Goal: Task Accomplishment & Management: Manage account settings

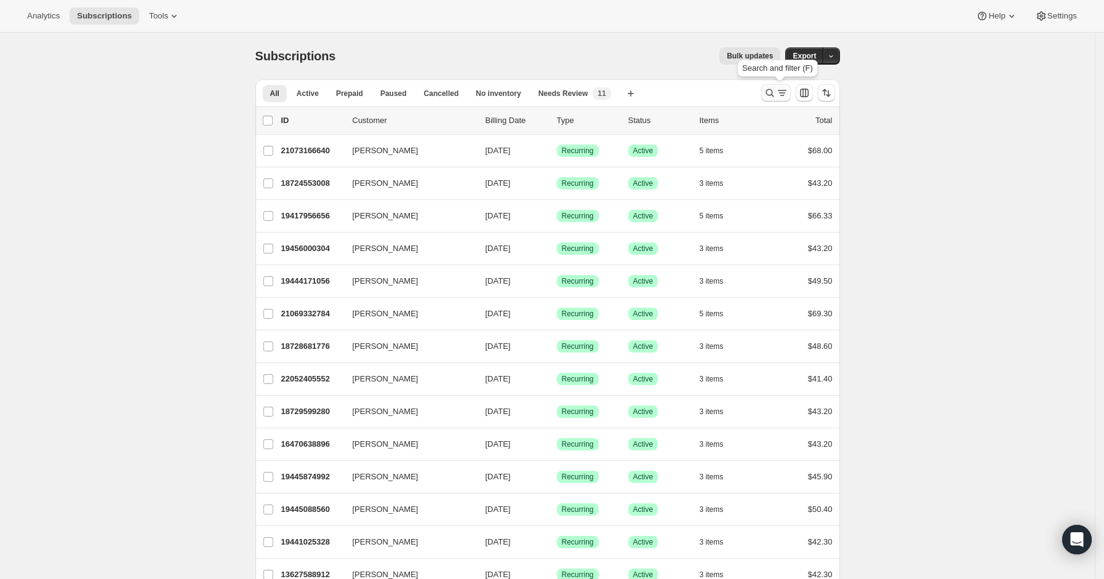
click at [772, 97] on icon "Search and filter results" at bounding box center [770, 93] width 12 height 12
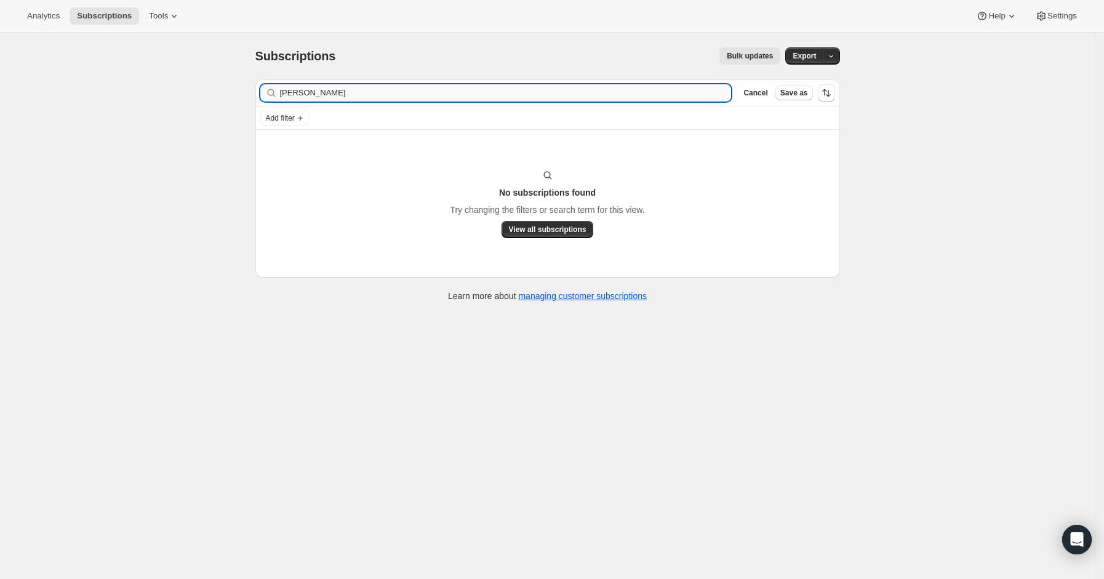
click at [326, 86] on input "[PERSON_NAME]" at bounding box center [506, 92] width 452 height 17
drag, startPoint x: 318, startPoint y: 89, endPoint x: 263, endPoint y: 89, distance: 54.2
click at [263, 89] on div "[PERSON_NAME] Clear" at bounding box center [496, 92] width 472 height 17
click at [302, 92] on input "Cofske" at bounding box center [495, 92] width 430 height 17
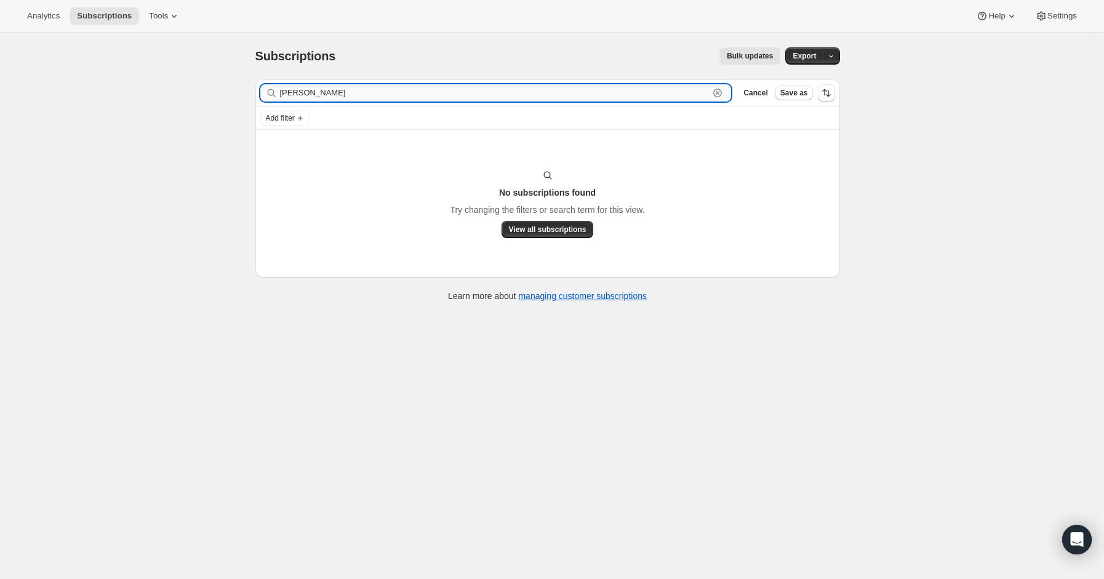
click at [302, 92] on input "Cofske" at bounding box center [495, 92] width 430 height 17
paste input "dartyminded@gmail.com"
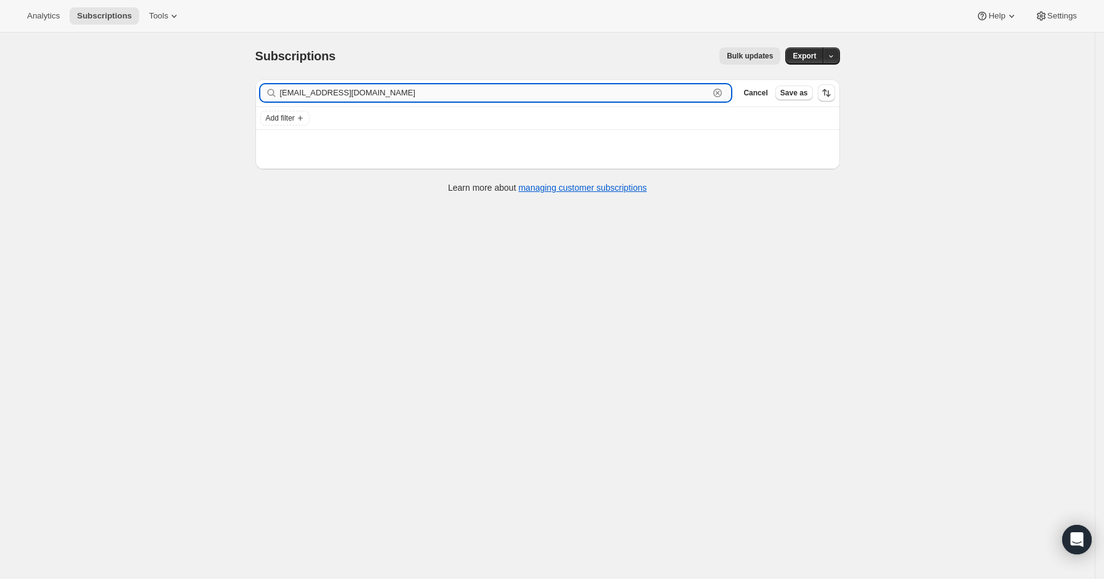
type input "dartyminded@gmail.com"
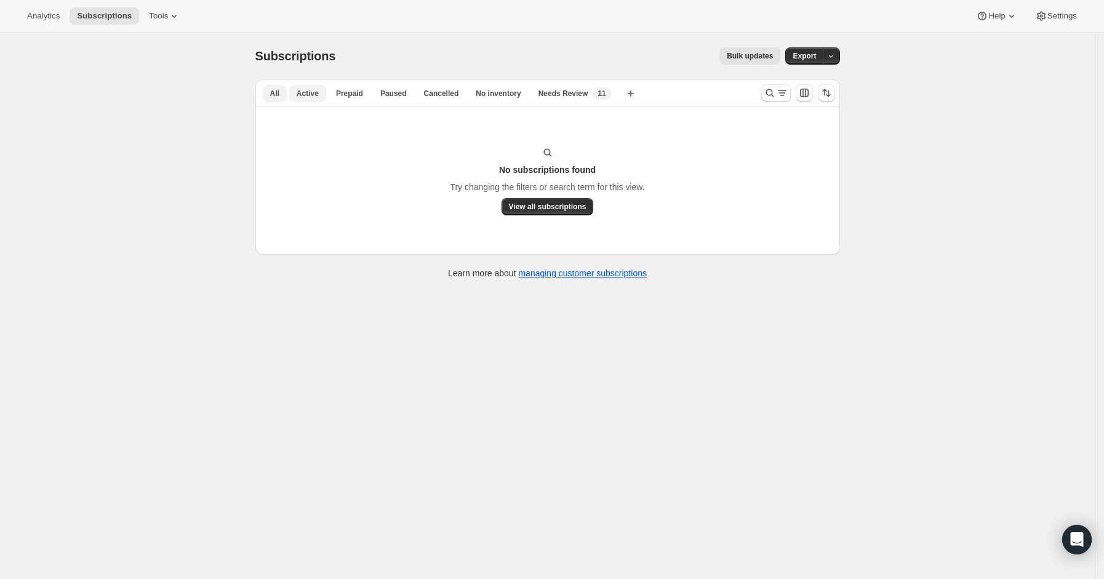
click at [315, 91] on span "Active" at bounding box center [308, 94] width 22 height 10
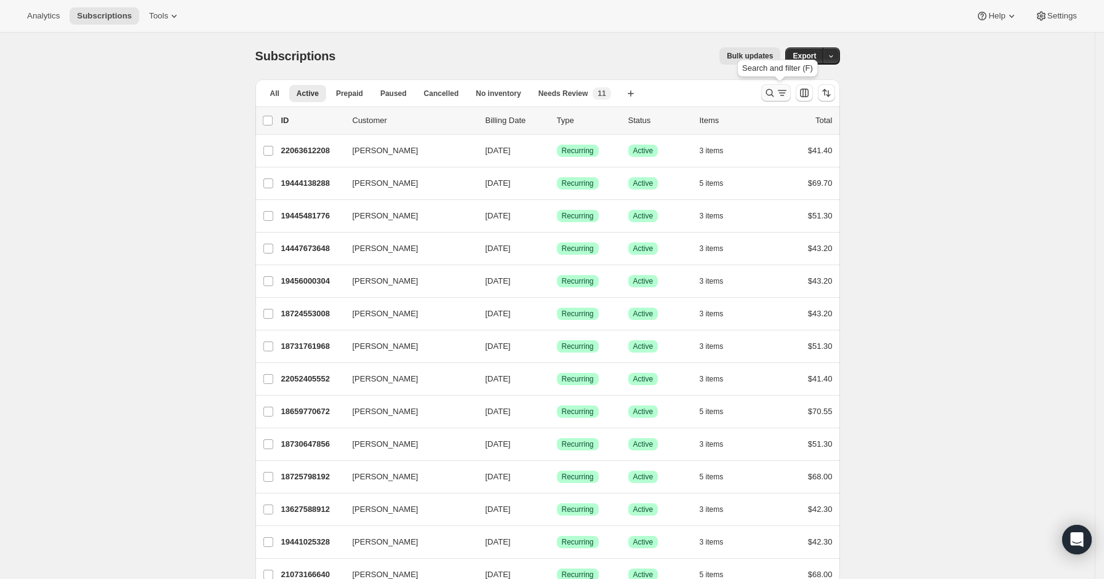
click at [786, 96] on icon "Search and filter results" at bounding box center [782, 93] width 12 height 12
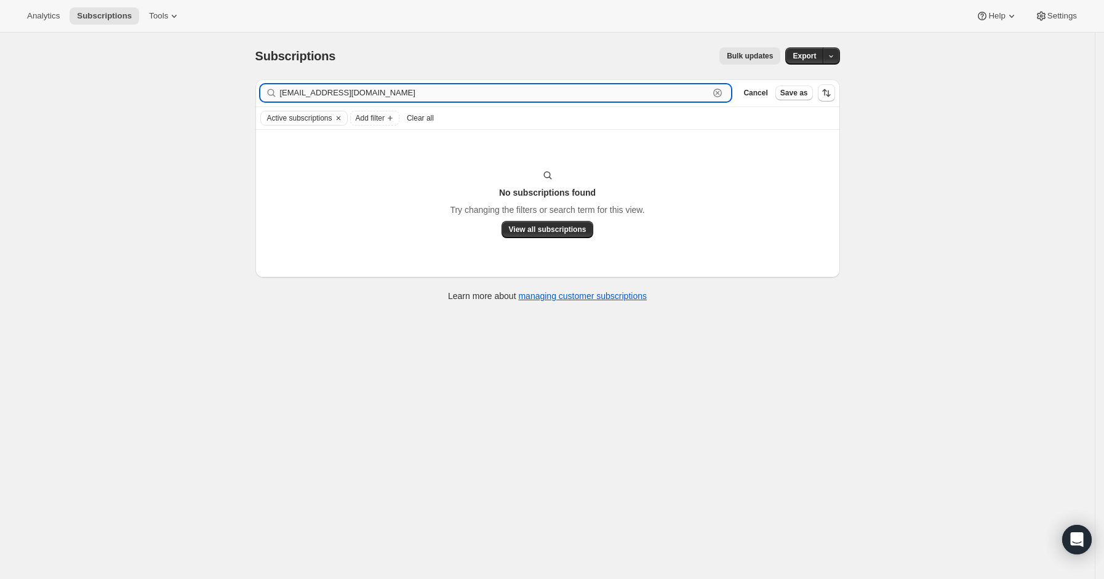
click at [321, 84] on input "dartyminded@gmail.com" at bounding box center [495, 92] width 430 height 17
paste input "hotpink117"
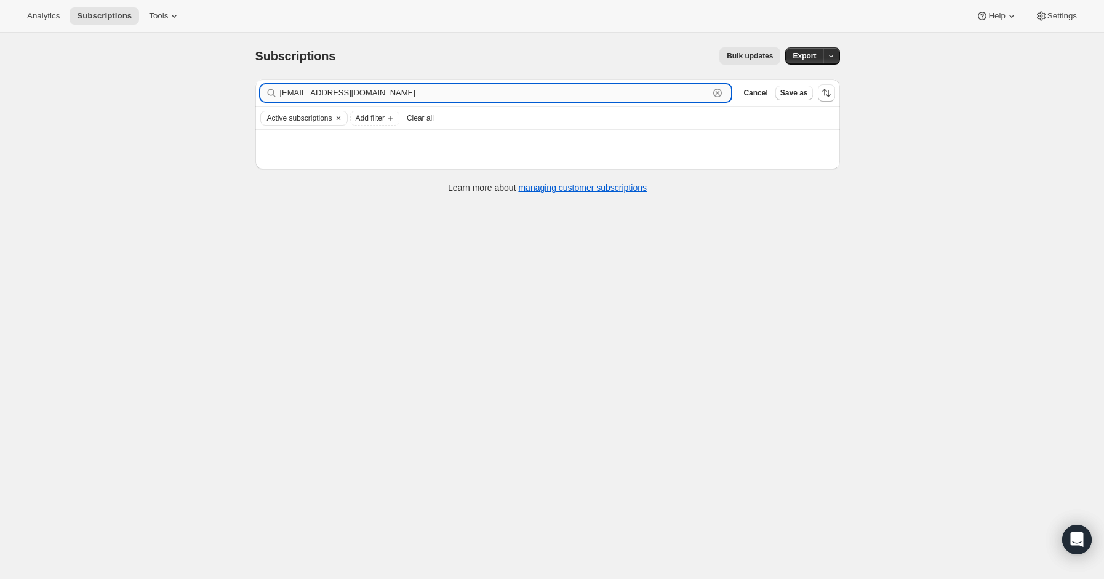
type input "hotpink117@gmail.com"
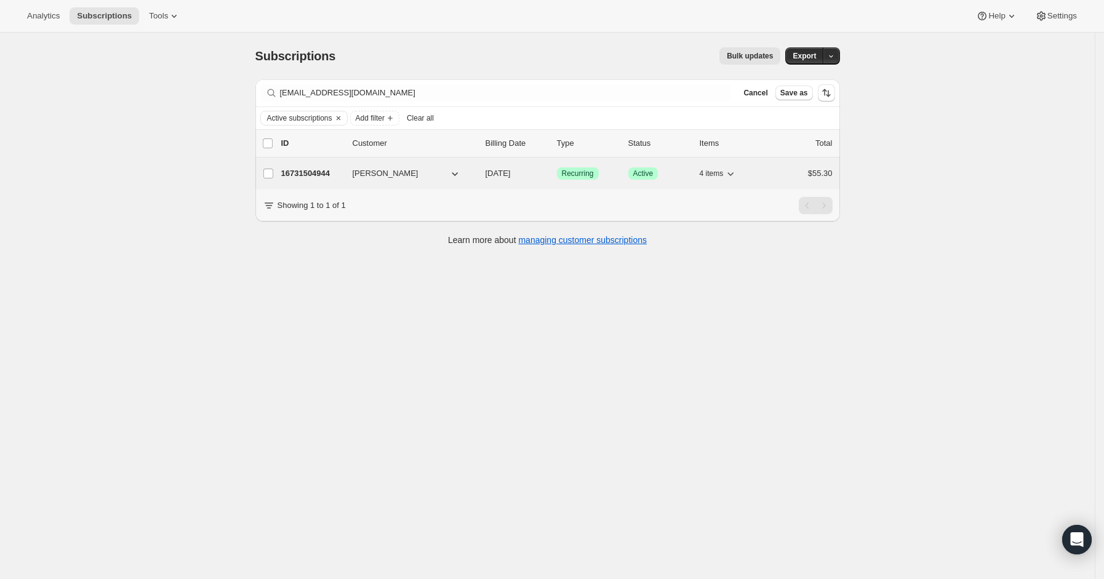
click at [331, 166] on div "16731504944 Becky Cook 08/18/2025 Success Recurring Success Active 4 items $55.…" at bounding box center [557, 173] width 552 height 17
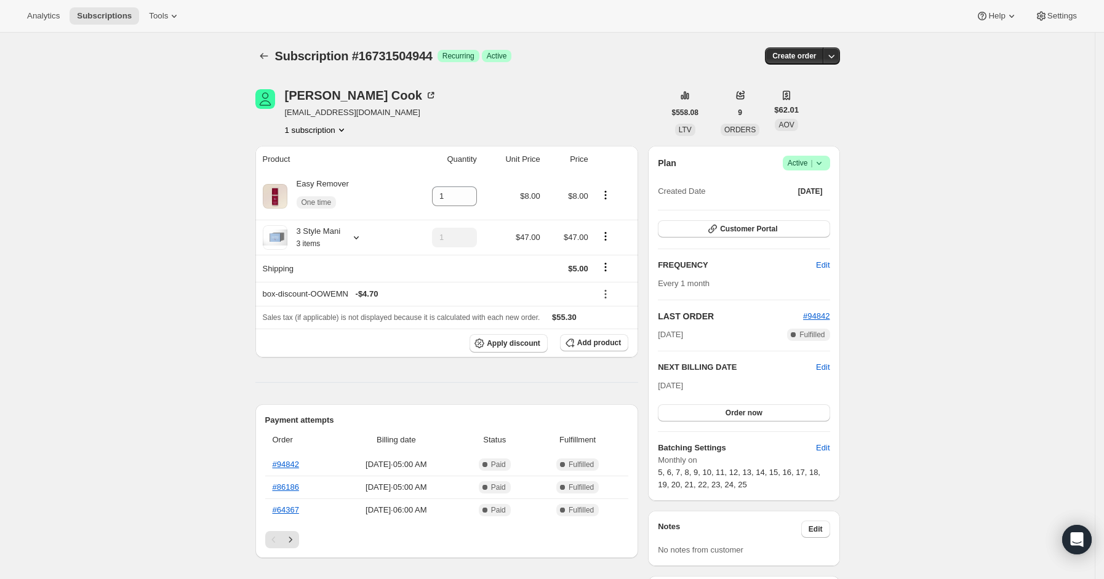
click at [358, 236] on icon at bounding box center [356, 237] width 12 height 12
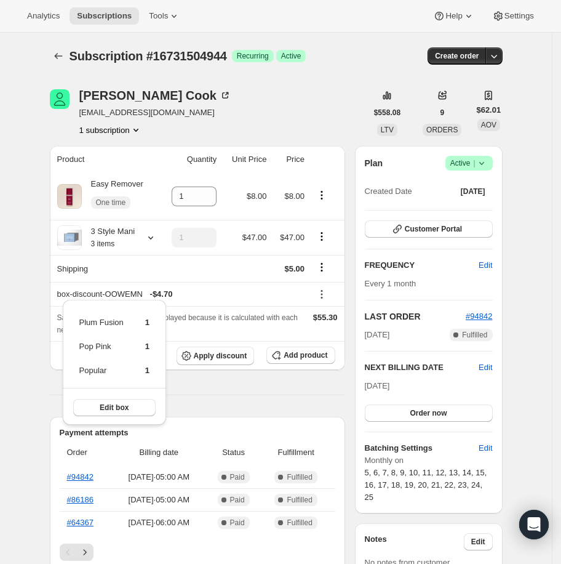
click at [464, 129] on div "Becky Cook hotpink117@gmail.com 1 subscription $558.08 LTV 9 ORDERS $62.01 AOV" at bounding box center [276, 112] width 453 height 47
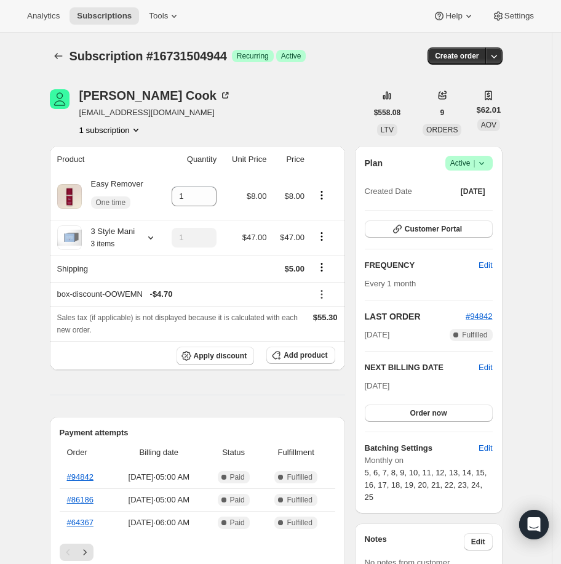
drag, startPoint x: 414, startPoint y: 145, endPoint x: 408, endPoint y: 145, distance: 6.8
click at [414, 136] on div "Becky Cook hotpink117@gmail.com 1 subscription $558.08 LTV 9 ORDERS $62.01 AOV" at bounding box center [276, 112] width 453 height 47
click at [107, 17] on span "Subscriptions" at bounding box center [104, 16] width 55 height 10
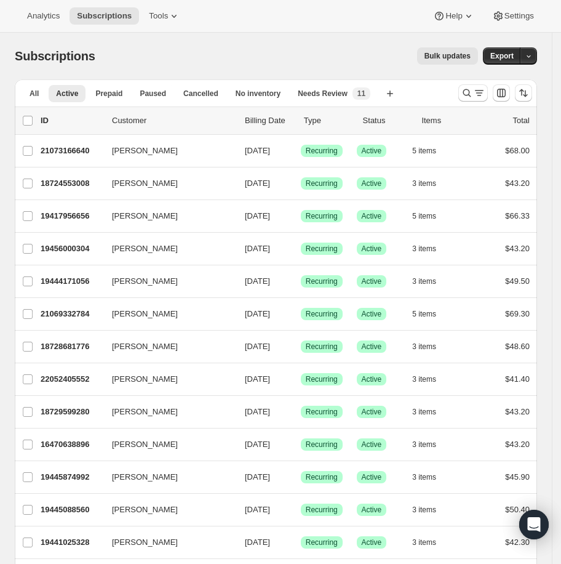
click at [347, 47] on div "Bulk updates" at bounding box center [294, 55] width 368 height 17
click at [465, 93] on div at bounding box center [496, 93] width 84 height 25
click at [467, 93] on button "Search and filter results" at bounding box center [474, 92] width 30 height 17
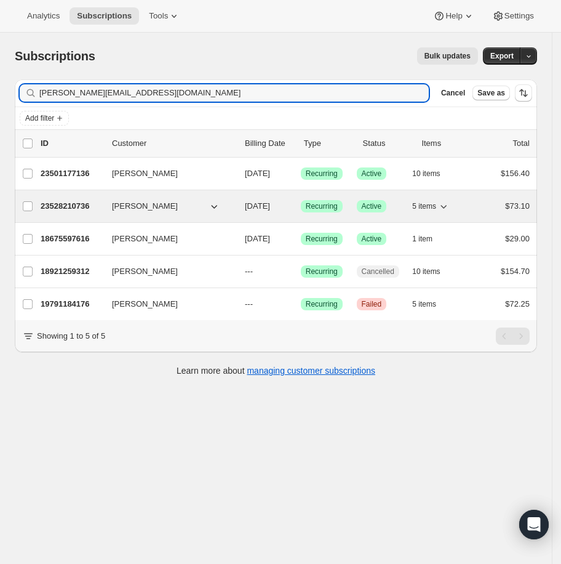
type input "sharon.rivera1206@gmail.com"
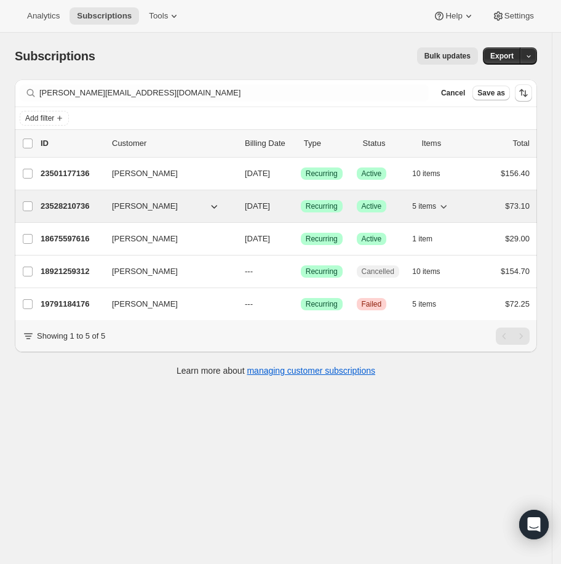
click at [51, 205] on p "23528210736" at bounding box center [72, 206] width 62 height 12
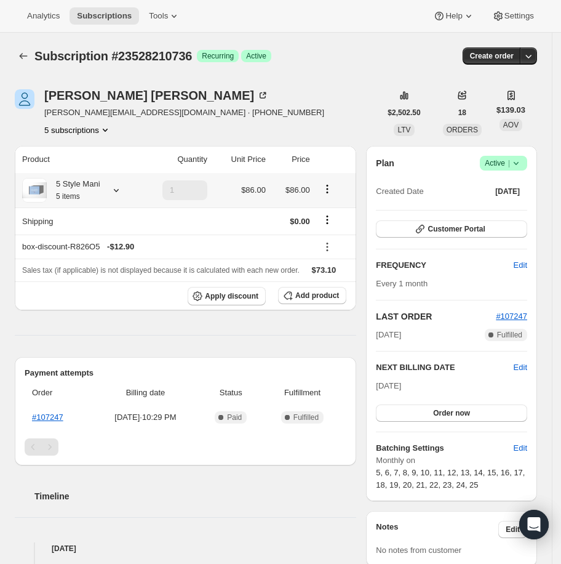
click at [115, 191] on icon at bounding box center [116, 190] width 12 height 12
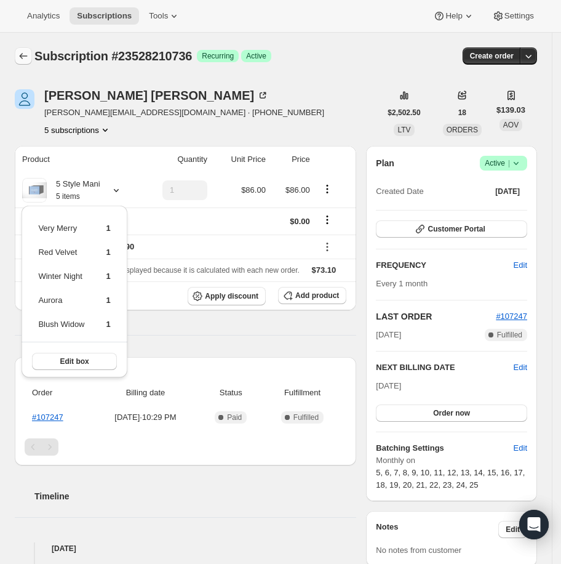
click at [23, 47] on button "Subscriptions" at bounding box center [23, 55] width 17 height 17
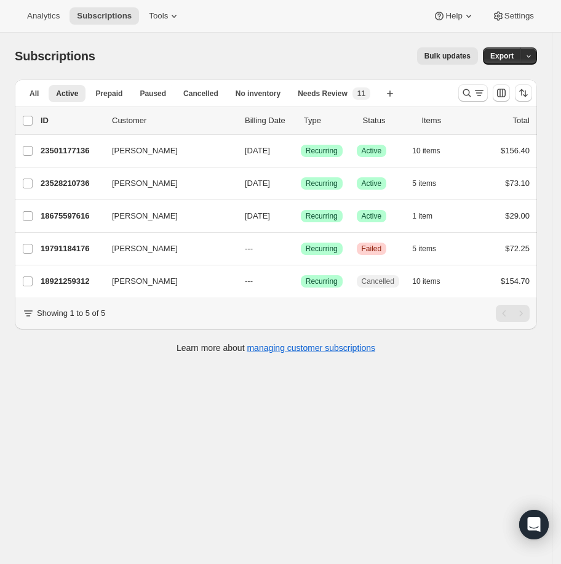
click at [455, 409] on div "Subscriptions. This page is ready Subscriptions Bulk updates More actions Bulk …" at bounding box center [276, 315] width 552 height 564
click at [486, 89] on icon "Search and filter results" at bounding box center [479, 93] width 12 height 12
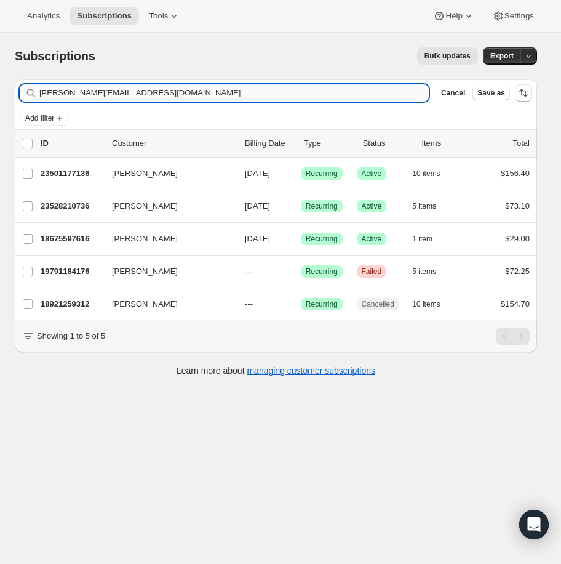
drag, startPoint x: 220, startPoint y: 89, endPoint x: 425, endPoint y: 85, distance: 204.4
click at [425, 85] on div "sharon.rivera1206@gmail.com Clear" at bounding box center [224, 92] width 409 height 17
click at [419, 92] on icon "button" at bounding box center [415, 93] width 9 height 9
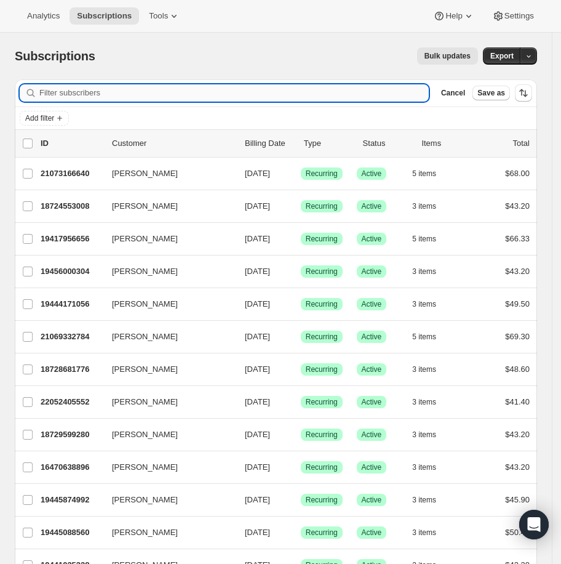
paste input "run5k38@gmail.com"
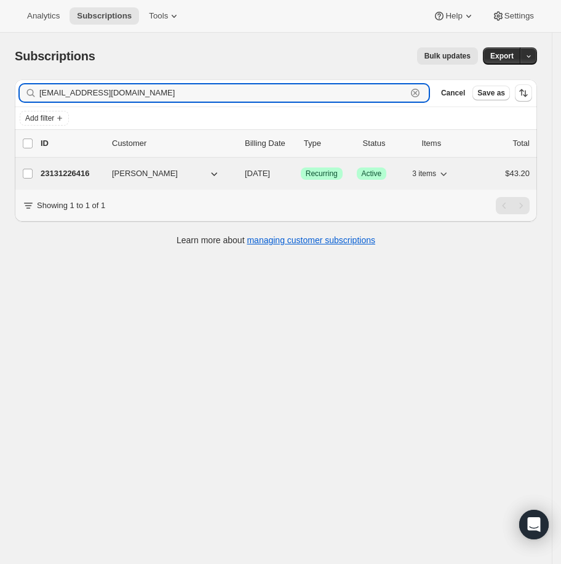
type input "run5k38@gmail.com"
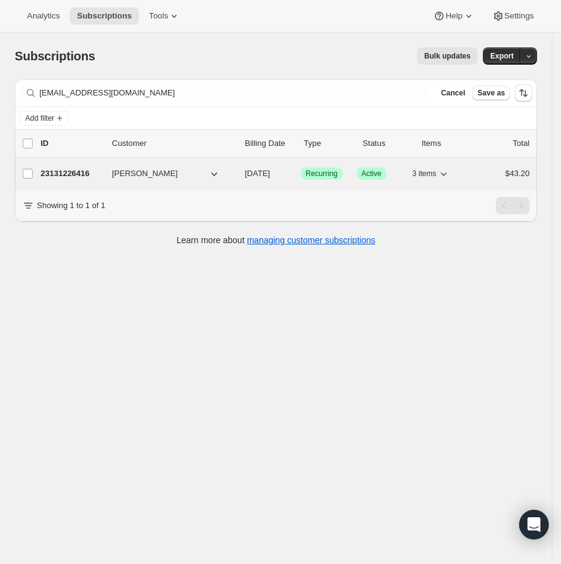
click at [85, 175] on p "23131226416" at bounding box center [72, 173] width 62 height 12
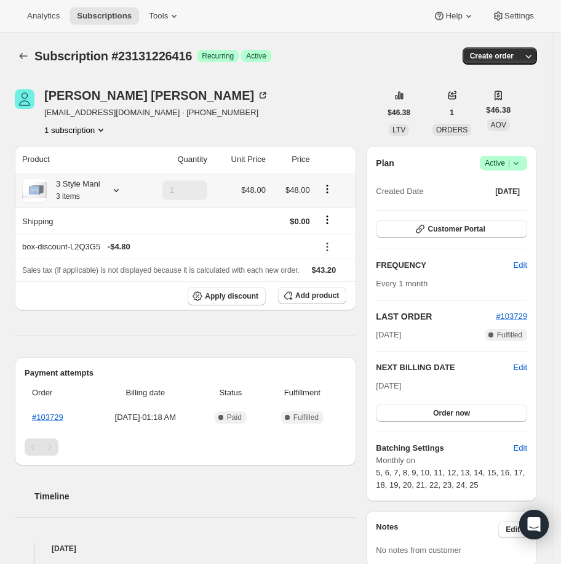
click at [123, 185] on icon at bounding box center [116, 190] width 12 height 12
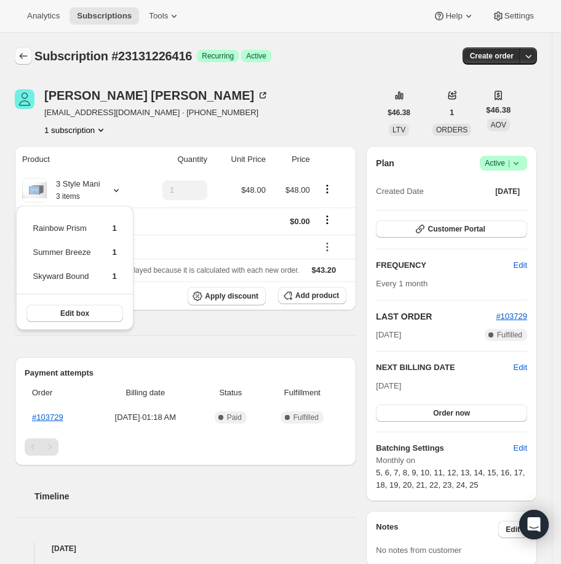
click at [17, 59] on icon "Subscriptions" at bounding box center [23, 56] width 12 height 12
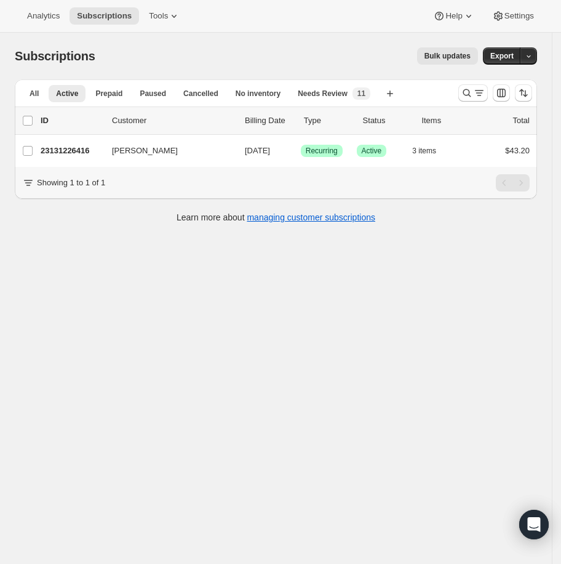
drag, startPoint x: 388, startPoint y: 414, endPoint x: 3, endPoint y: 200, distance: 440.6
click at [388, 414] on div "Subscriptions. This page is ready Subscriptions Bulk updates More actions Bulk …" at bounding box center [276, 315] width 552 height 564
click at [89, 15] on span "Subscriptions" at bounding box center [104, 16] width 55 height 10
click at [67, 92] on span "Active" at bounding box center [67, 94] width 22 height 10
click at [464, 97] on div at bounding box center [496, 93] width 84 height 25
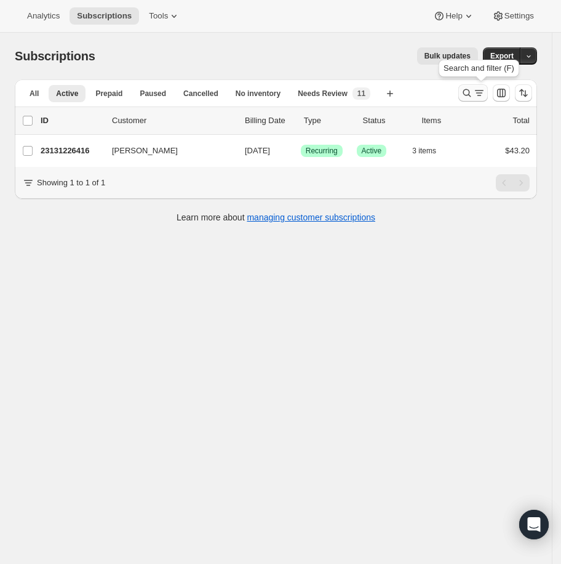
click at [484, 86] on button "Search and filter results" at bounding box center [474, 92] width 30 height 17
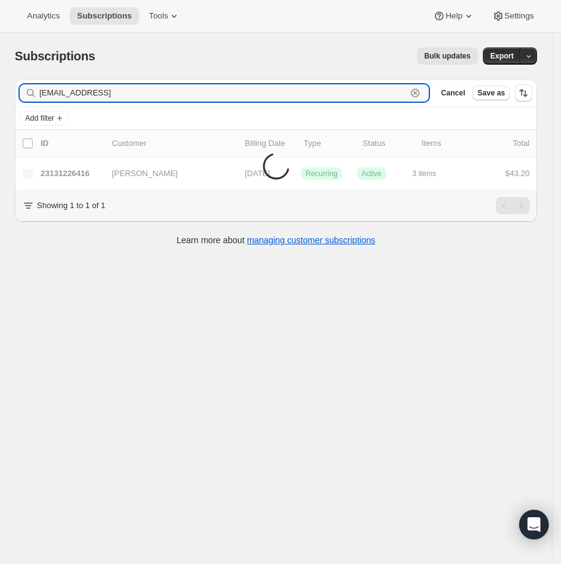
type input "run5k38@gmail.coms"
click at [421, 91] on icon "button" at bounding box center [415, 93] width 12 height 12
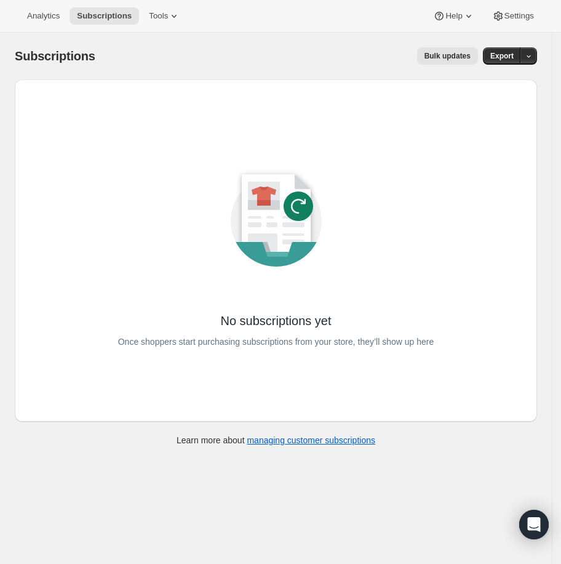
click at [132, 94] on div "No subscriptions yet Once shoppers start purchasing subscriptions from your sto…" at bounding box center [276, 250] width 503 height 323
click at [100, 17] on span "Subscriptions" at bounding box center [104, 16] width 55 height 10
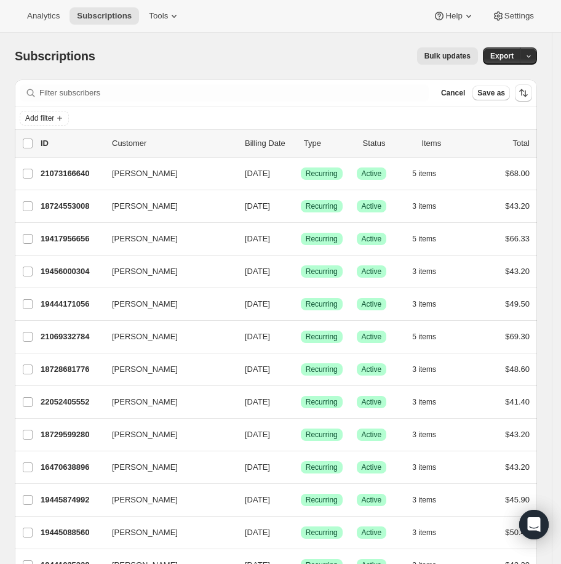
click at [90, 79] on div "Filter subscribers Cancel Save as" at bounding box center [276, 92] width 523 height 27
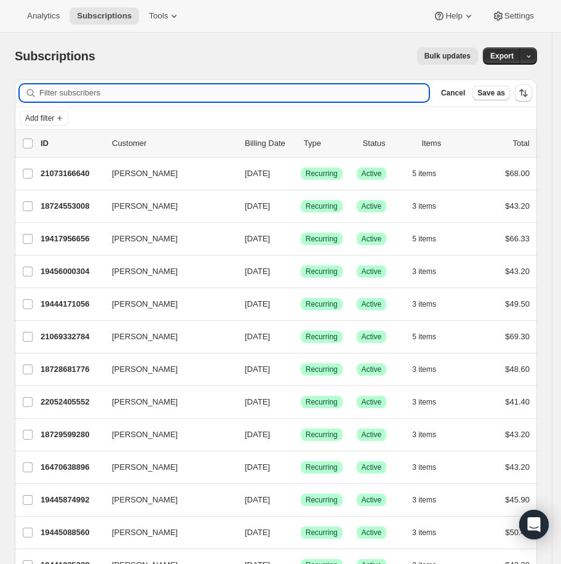
click at [90, 89] on input "Filter subscribers" at bounding box center [234, 92] width 390 height 17
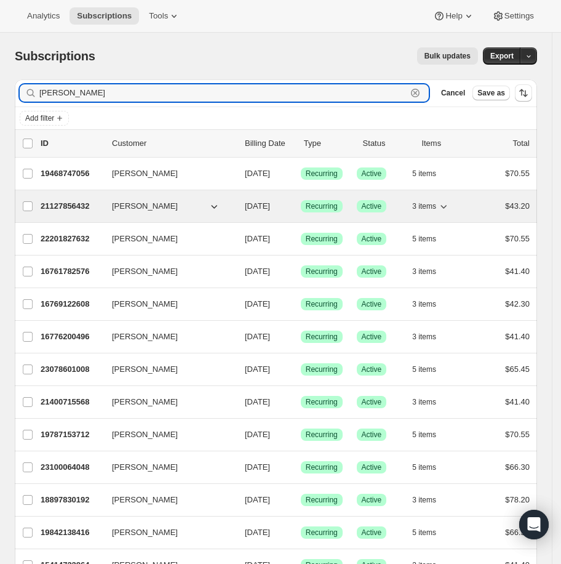
type input "sara"
click at [81, 204] on p "21127856432" at bounding box center [72, 206] width 62 height 12
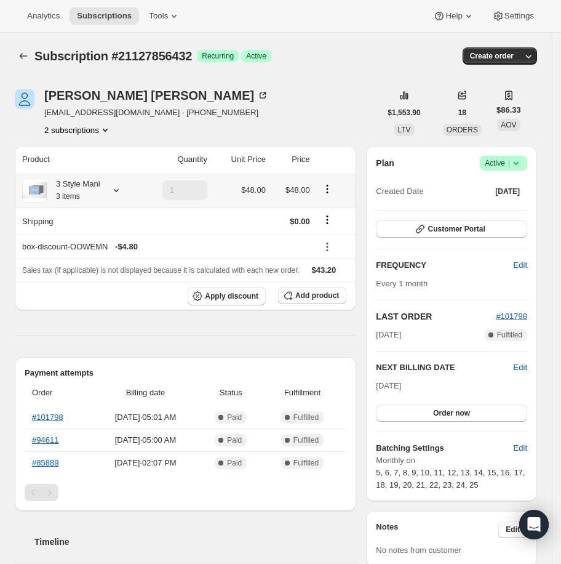
click at [118, 193] on icon at bounding box center [116, 190] width 12 height 12
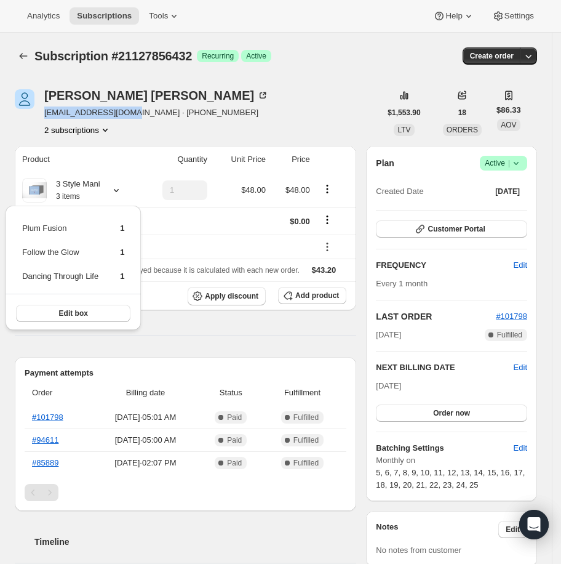
drag, startPoint x: 43, startPoint y: 112, endPoint x: 135, endPoint y: 117, distance: 92.5
click at [135, 117] on div "Sara Koshko sarakoshko@gmail.com · +13073304324 2 subscriptions" at bounding box center [198, 112] width 366 height 47
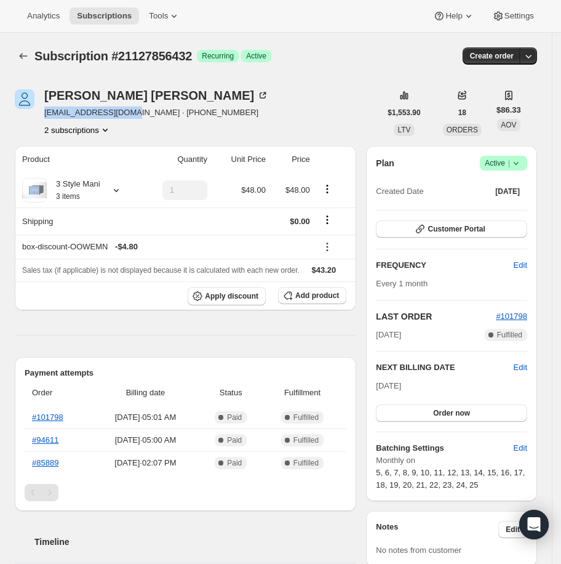
copy span "sarakoshko@gmail.com"
click at [340, 56] on div "Subscription #21127856432 Success Recurring Success Active" at bounding box center [196, 55] width 325 height 17
click at [123, 184] on icon at bounding box center [116, 190] width 12 height 12
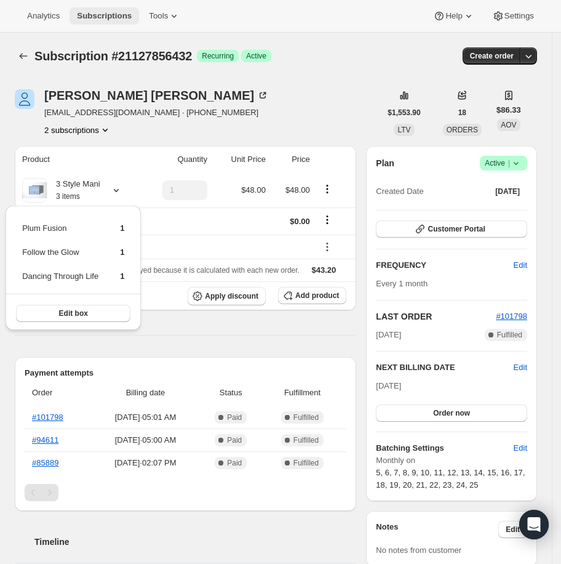
click at [124, 14] on span "Subscriptions" at bounding box center [104, 16] width 55 height 10
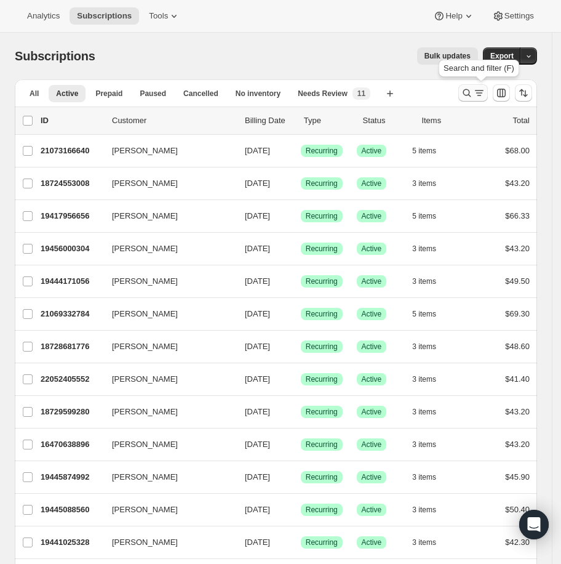
click at [473, 92] on icon "Search and filter results" at bounding box center [467, 93] width 12 height 12
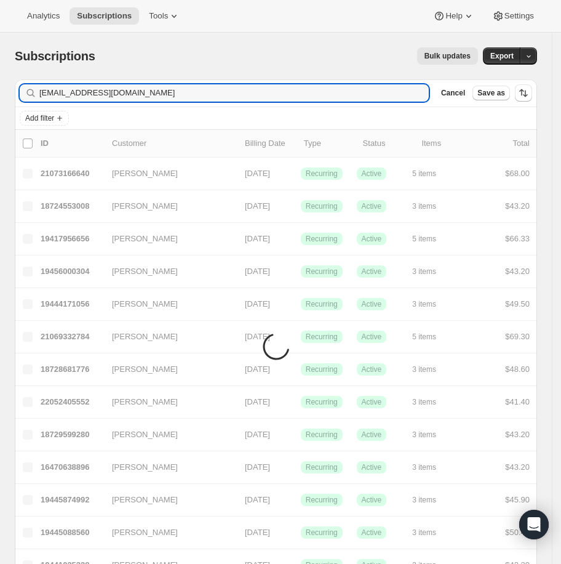
type input "typeonegative05@yahoo.com"
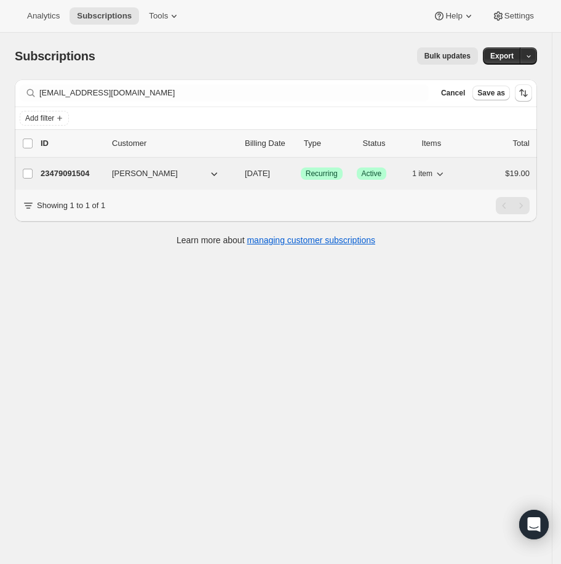
click at [81, 167] on p "23479091504" at bounding box center [72, 173] width 62 height 12
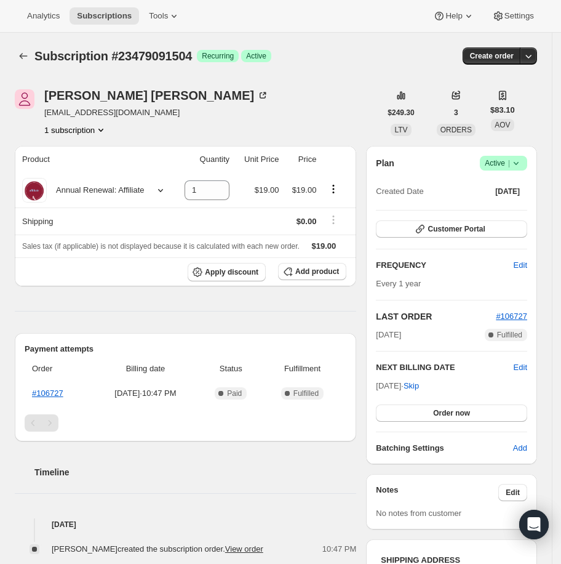
click at [286, 107] on div "Elaine Peake typeonegative05@yahoo.com 1 subscription" at bounding box center [198, 112] width 366 height 47
click at [105, 10] on button "Subscriptions" at bounding box center [105, 15] width 70 height 17
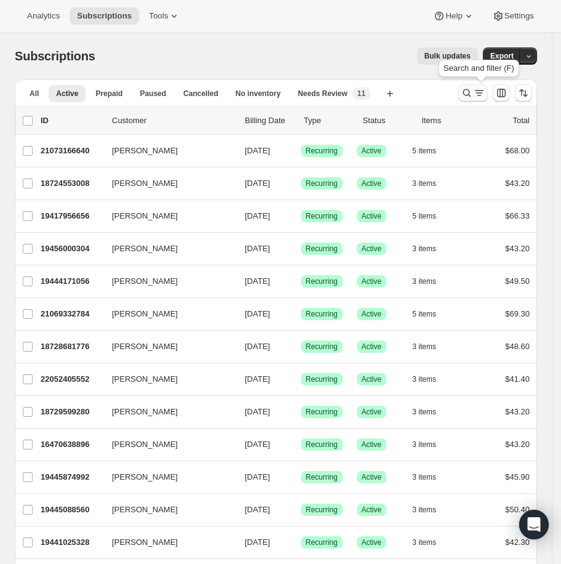
click at [483, 94] on icon "Search and filter results" at bounding box center [479, 93] width 12 height 12
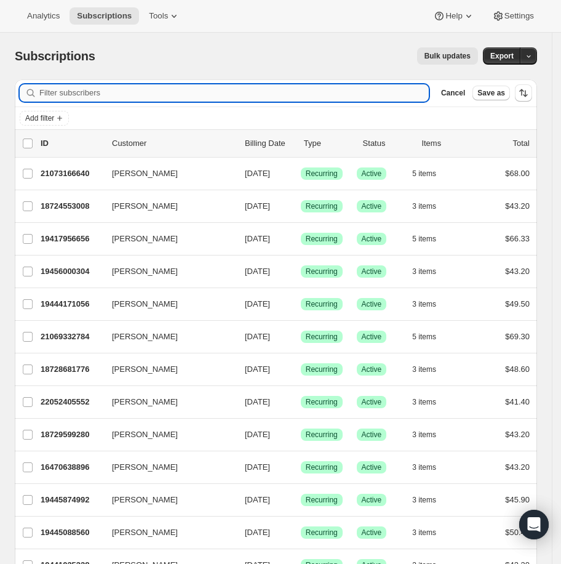
paste input "mamccoyslp@gmail.com"
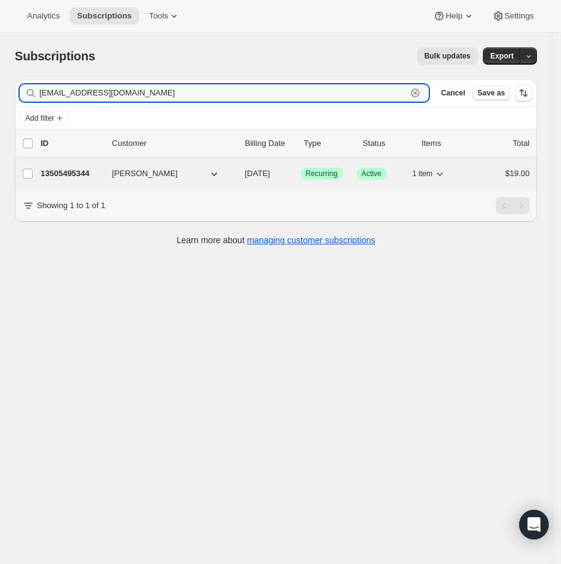
type input "mamccoyslp@gmail.com"
click at [65, 175] on p "13505495344" at bounding box center [72, 173] width 62 height 12
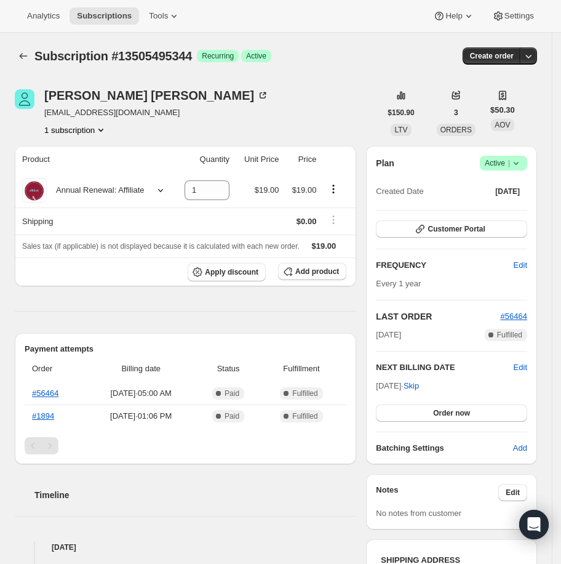
click at [379, 58] on div "Subscription #13505495344 Success Recurring Success Active Create order" at bounding box center [276, 55] width 523 height 17
click at [359, 42] on div "Subscription #13505495344. This page is ready Subscription #13505495344 Success…" at bounding box center [276, 56] width 523 height 47
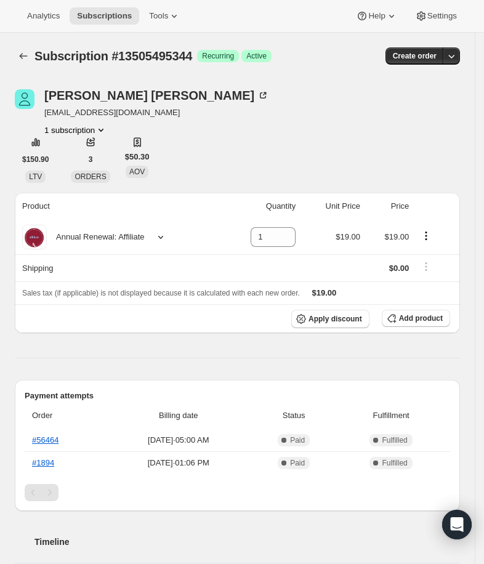
click at [116, 113] on span "mamccoyslp@gmail.com" at bounding box center [156, 113] width 225 height 12
copy span "mamccoyslp@gmail.com"
click at [326, 108] on div "Melissa McCoy mamccoyslp@gmail.com 1 subscription" at bounding box center [171, 112] width 312 height 47
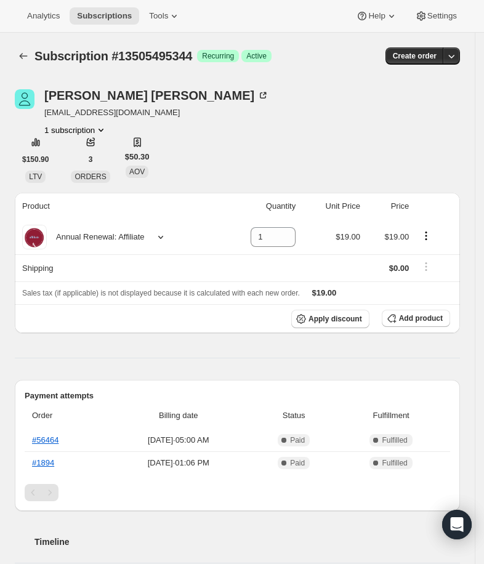
drag, startPoint x: 254, startPoint y: 97, endPoint x: 307, endPoint y: 96, distance: 52.3
click at [307, 96] on div "Melissa McCoy mamccoyslp@gmail.com 1 subscription" at bounding box center [171, 112] width 312 height 47
click at [21, 54] on icon "Subscriptions" at bounding box center [23, 56] width 12 height 12
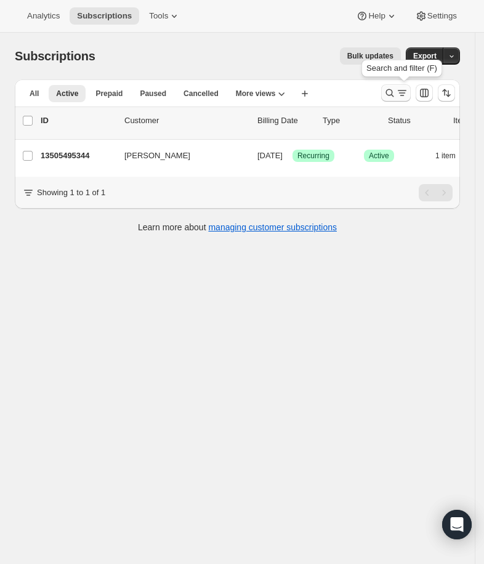
click at [408, 96] on icon "Search and filter results" at bounding box center [402, 93] width 12 height 12
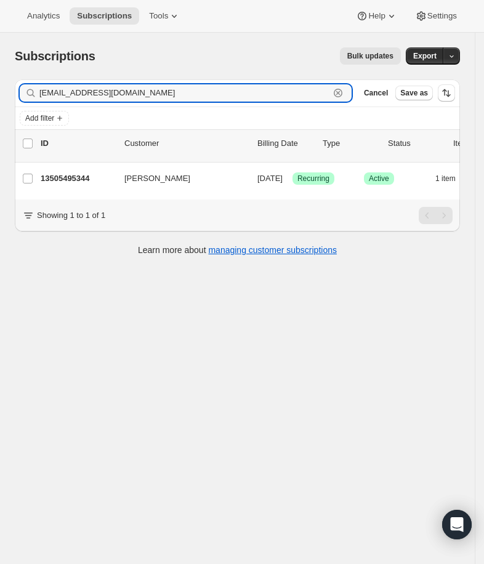
click at [344, 93] on icon "button" at bounding box center [338, 93] width 12 height 12
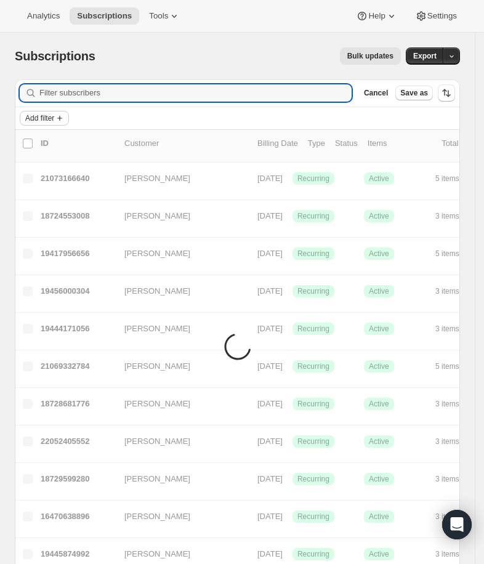
click at [38, 118] on span "Add filter" at bounding box center [39, 118] width 29 height 10
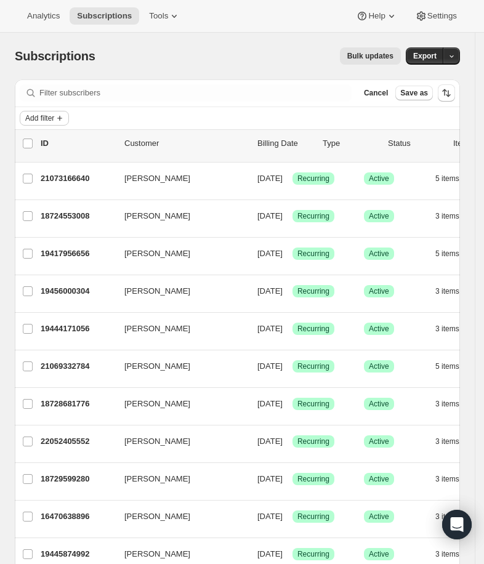
click at [49, 113] on span "Add filter" at bounding box center [39, 118] width 29 height 10
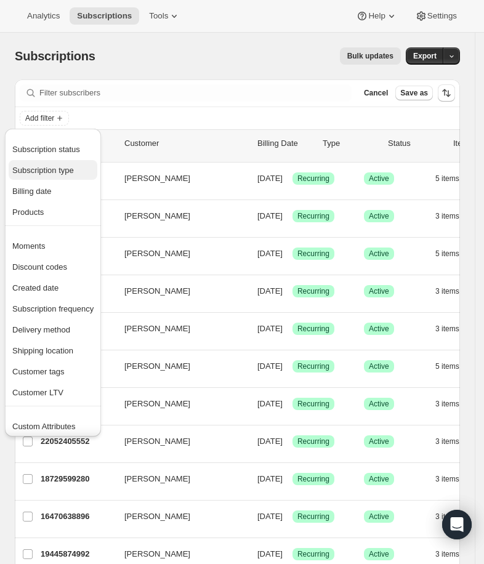
click at [90, 171] on span "Subscription type" at bounding box center [52, 170] width 81 height 12
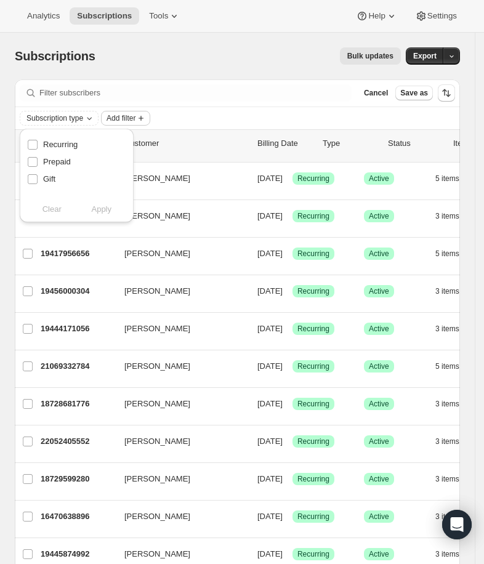
click at [121, 118] on span "Add filter" at bounding box center [121, 118] width 29 height 10
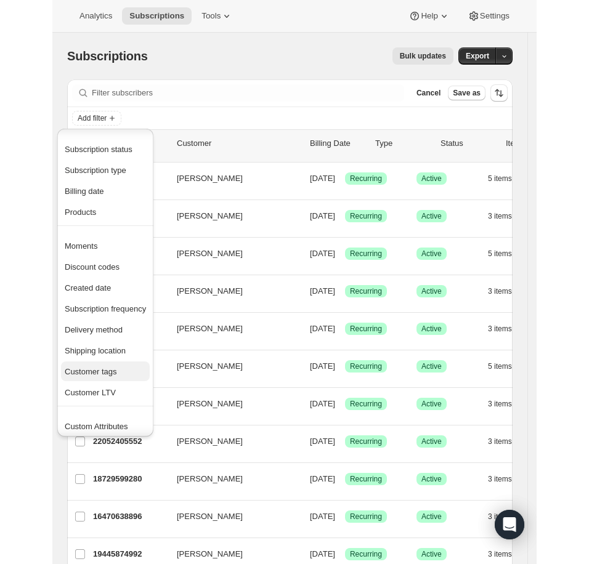
scroll to position [24, 0]
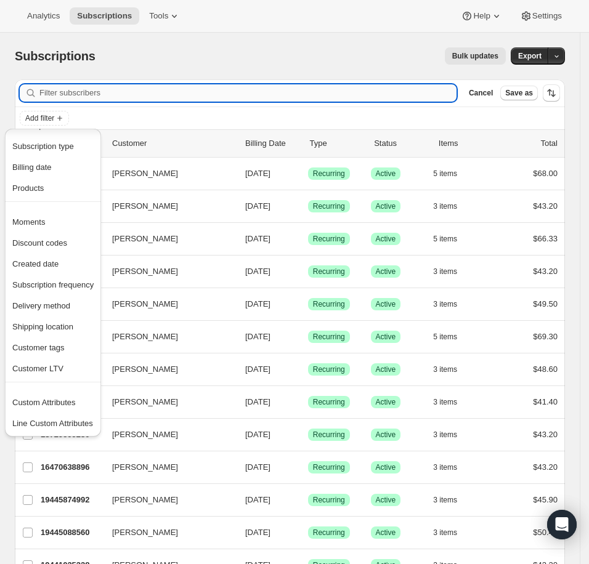
click at [284, 94] on input "Filter subscribers" at bounding box center [247, 92] width 417 height 17
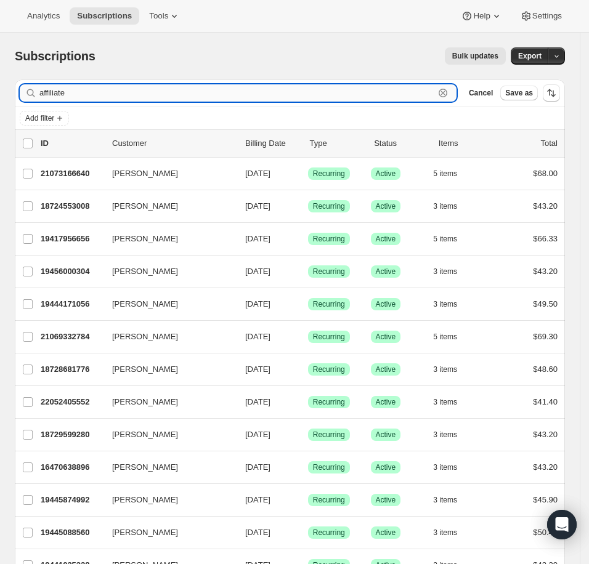
type input "affiliate"
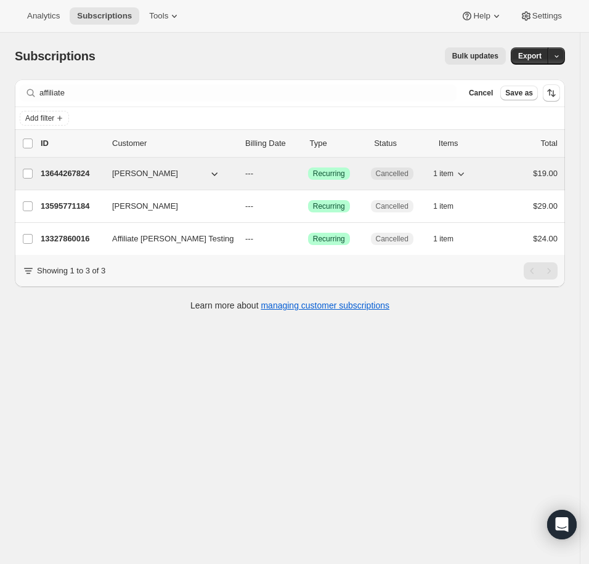
click at [77, 176] on p "13644267824" at bounding box center [72, 173] width 62 height 12
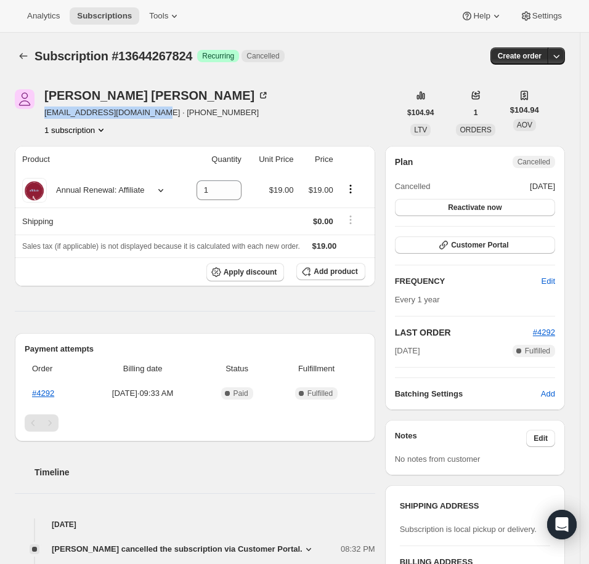
drag, startPoint x: 41, startPoint y: 109, endPoint x: 153, endPoint y: 117, distance: 111.7
click at [153, 117] on div "Amybeth Dotson amybethaffiliate@gmail.com · +18593510284 1 subscription" at bounding box center [207, 112] width 385 height 47
copy span "amybethaffiliate@gmail.com"
click at [379, 47] on div "Subscription #13644267824 Success Recurring Cancelled" at bounding box center [206, 55] width 345 height 17
click at [30, 47] on button "Subscriptions" at bounding box center [23, 55] width 17 height 17
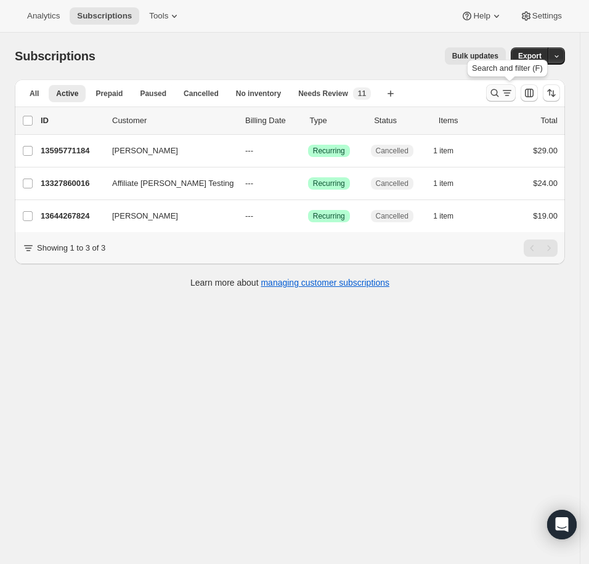
click at [497, 93] on icon "Search and filter results" at bounding box center [494, 93] width 12 height 12
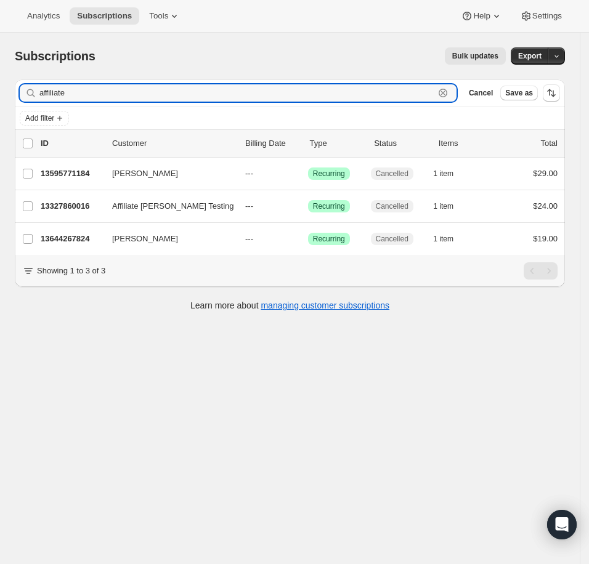
click at [445, 92] on icon "button" at bounding box center [443, 93] width 4 height 4
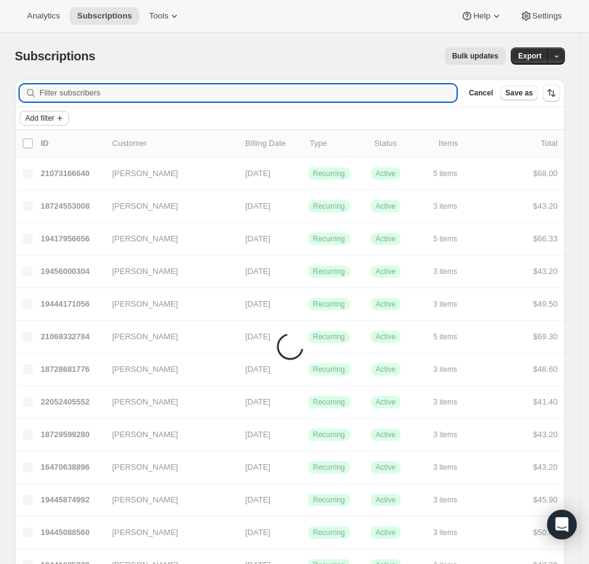
click at [69, 116] on button "Add filter" at bounding box center [44, 118] width 49 height 15
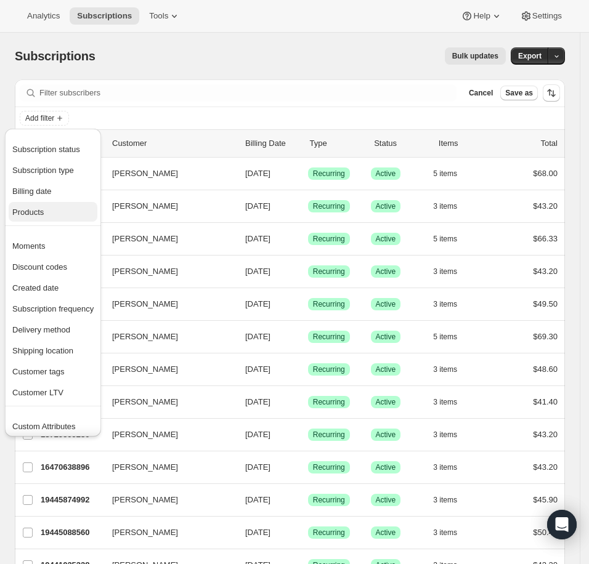
click at [52, 203] on button "Products" at bounding box center [53, 212] width 89 height 20
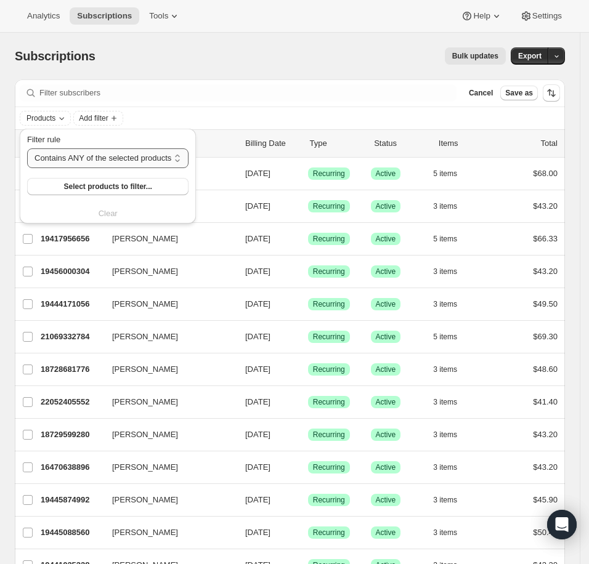
click at [95, 151] on select "Contains ANY of the selected products Contains ALL of the selected products Con…" at bounding box center [107, 158] width 161 height 20
click at [105, 193] on button "Select products to filter..." at bounding box center [107, 186] width 161 height 17
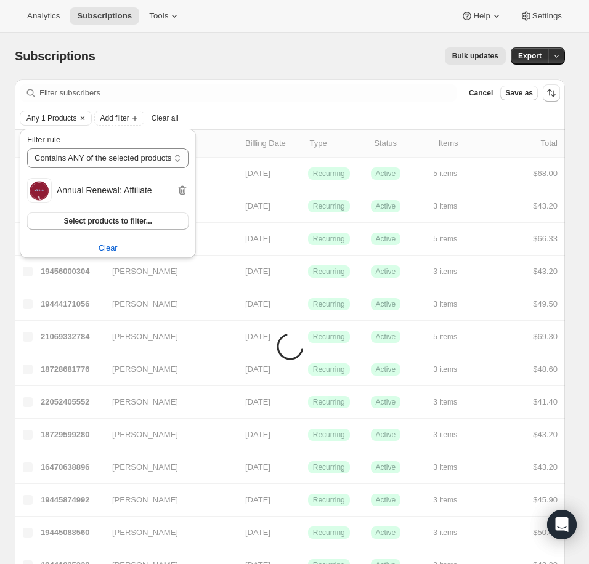
click at [223, 46] on div "Subscriptions. This page is ready Subscriptions Bulk updates More actions Bulk …" at bounding box center [290, 56] width 550 height 47
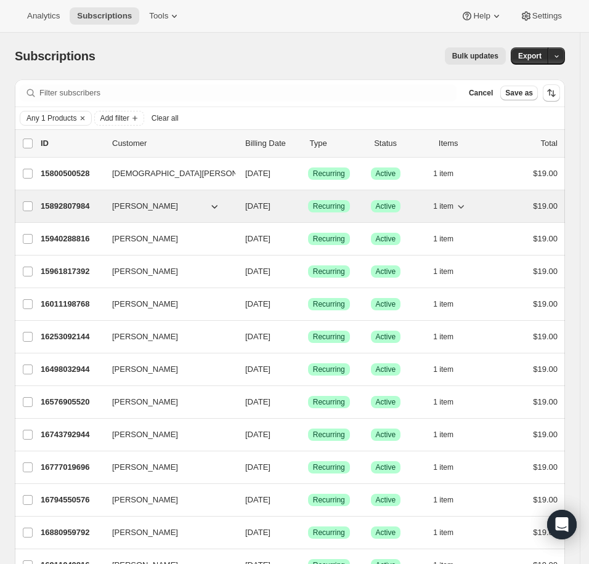
click at [81, 199] on div "15892807984 Jolene Smouse 08/24/2025 Success Recurring Success Active 1 item $1…" at bounding box center [299, 206] width 517 height 17
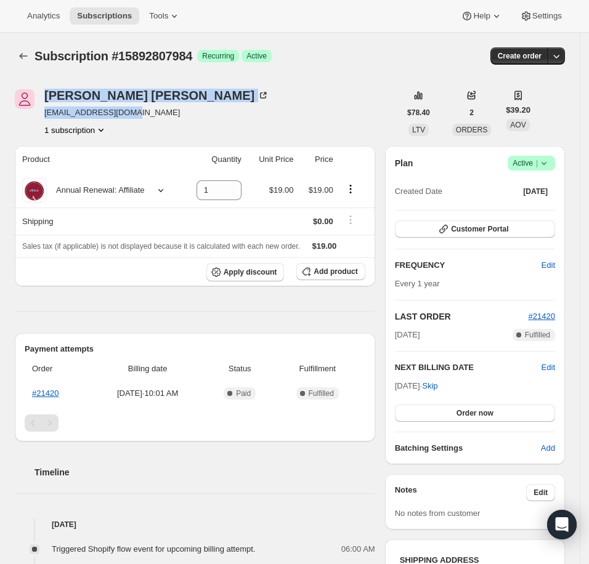
drag, startPoint x: 139, startPoint y: 110, endPoint x: 24, endPoint y: 113, distance: 115.2
click at [24, 113] on div "Jolene Smouse jsblue0914@gmail.com 1 subscription" at bounding box center [207, 112] width 385 height 47
click at [63, 111] on span "jsblue0914@gmail.com" at bounding box center [156, 113] width 225 height 12
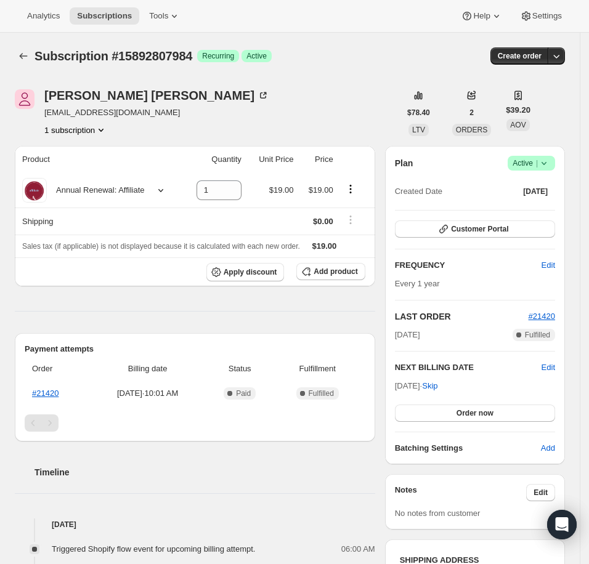
click at [390, 73] on div "Subscription #15892807984. This page is ready Subscription #15892807984 Success…" at bounding box center [290, 56] width 550 height 47
click at [294, 42] on div "Subscription #15892807984. This page is ready Subscription #15892807984 Success…" at bounding box center [290, 56] width 550 height 47
click at [101, 11] on span "Subscriptions" at bounding box center [104, 16] width 55 height 10
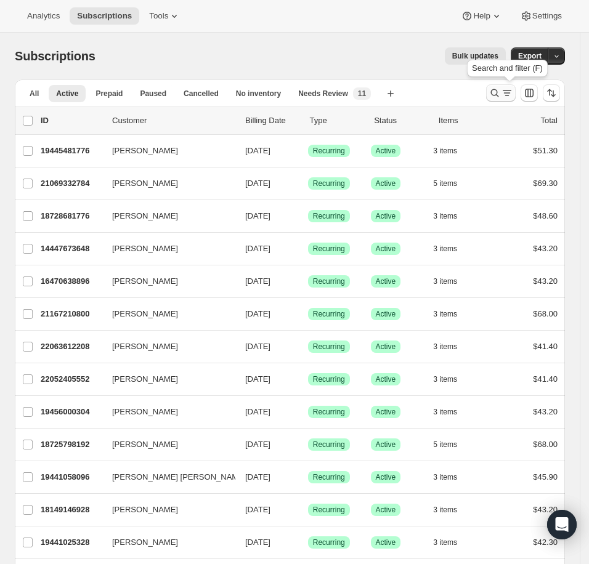
click at [513, 93] on icon "Search and filter results" at bounding box center [506, 93] width 12 height 12
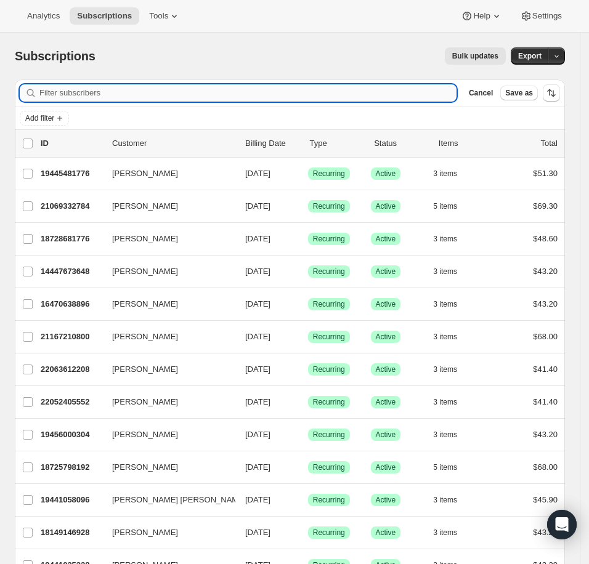
paste input "willowskye14@yahoo.com"
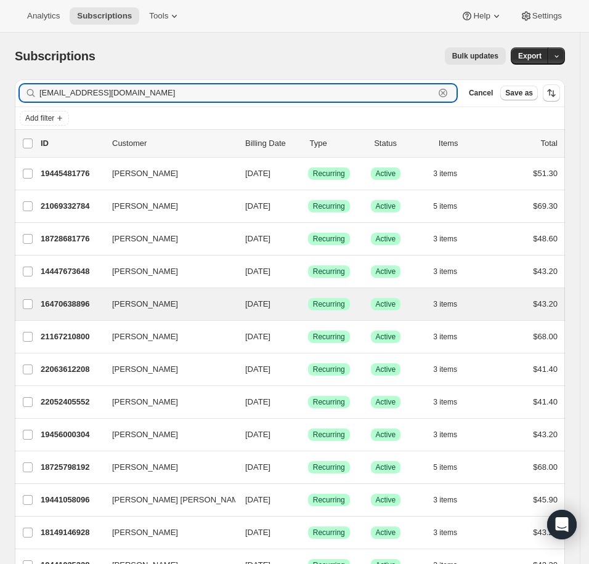
type input "willowskye14@yahoo.com"
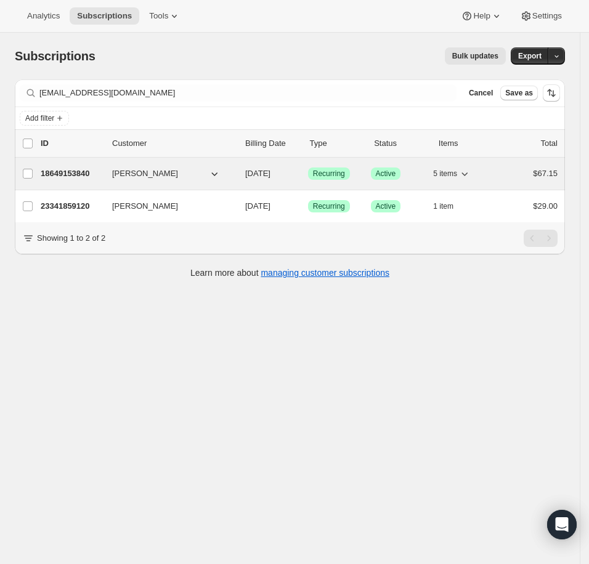
click at [98, 176] on p "18649153840" at bounding box center [72, 173] width 62 height 12
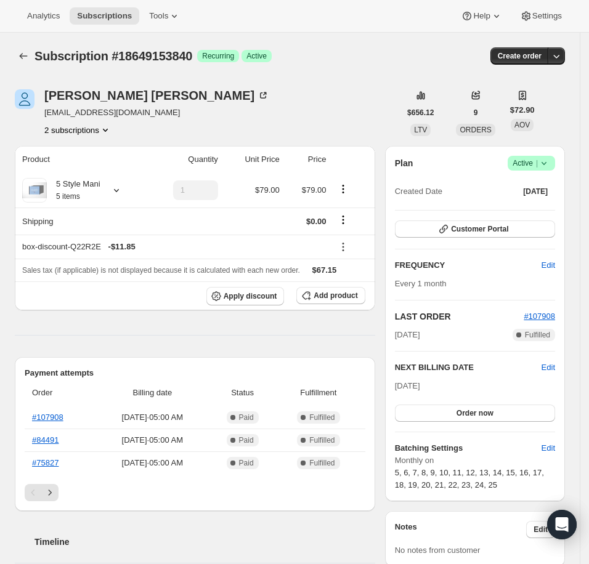
click at [386, 97] on div "Debbie Smith willowskye14@yahoo.com 2 subscriptions" at bounding box center [207, 112] width 385 height 47
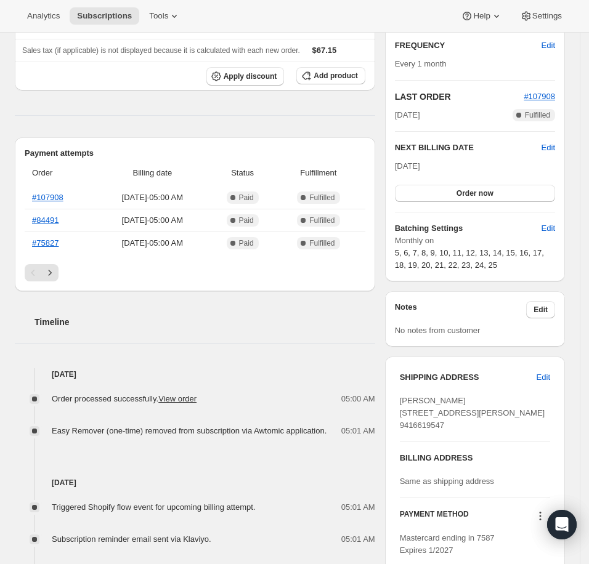
scroll to position [328, 0]
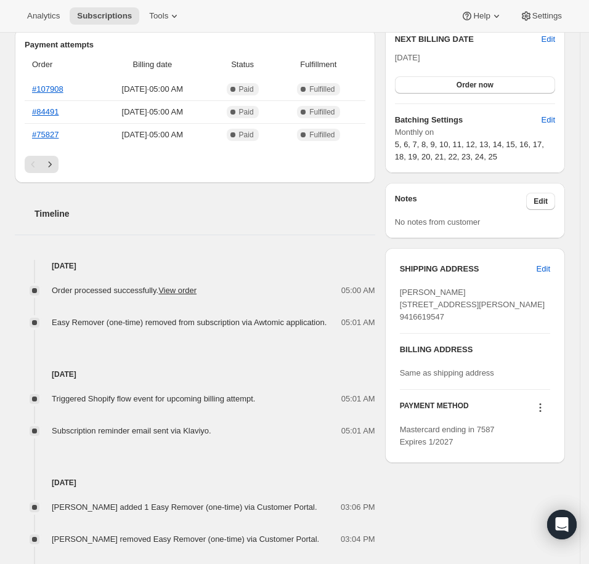
click at [579, 151] on div "Subscription #18649153840. This page is ready Subscription #18649153840 Success…" at bounding box center [289, 293] width 579 height 1177
click at [115, 14] on span "Subscriptions" at bounding box center [104, 16] width 55 height 10
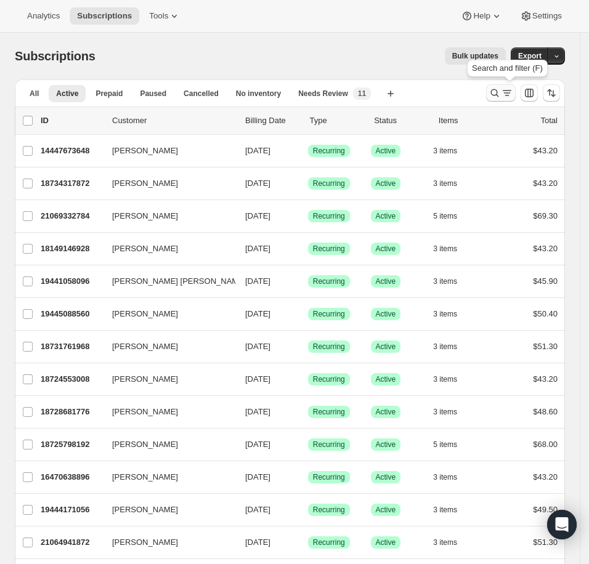
click at [500, 93] on icon "Search and filter results" at bounding box center [494, 93] width 12 height 12
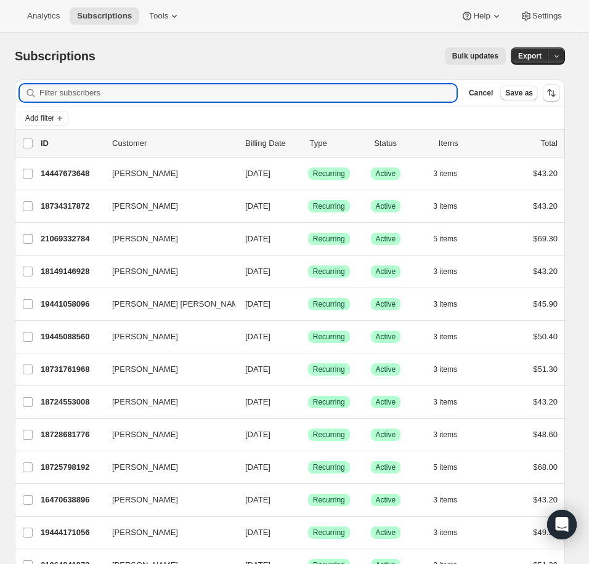
paste input "starstruck_texan@yahoo.com"
type input "starstruck_texan@yahoo.com"
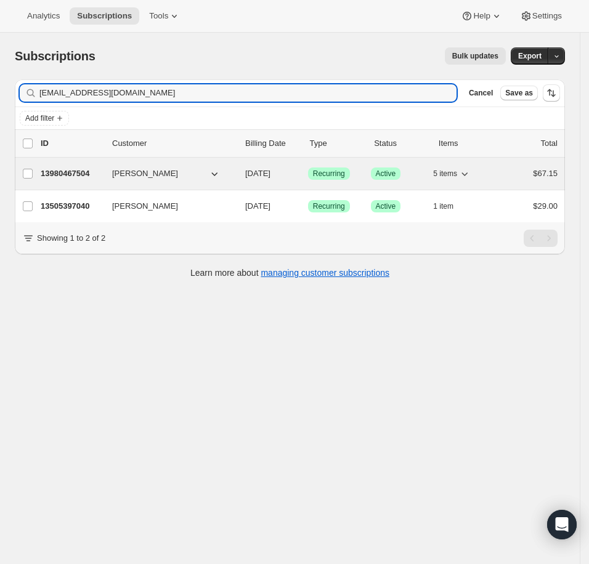
click at [82, 177] on p "13980467504" at bounding box center [72, 173] width 62 height 12
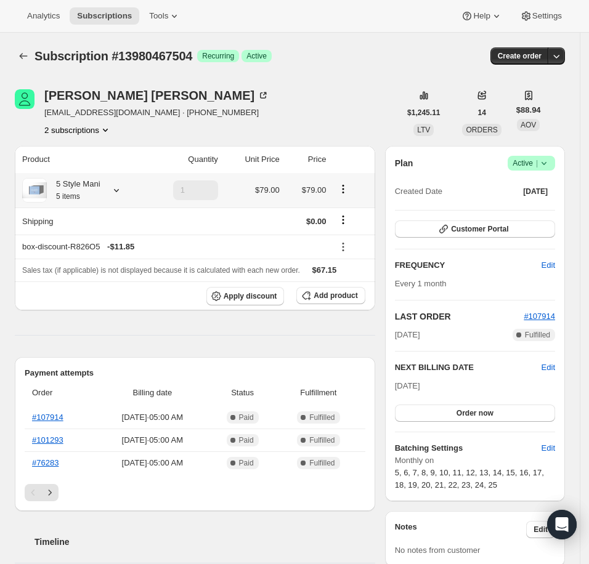
click at [115, 194] on icon at bounding box center [116, 190] width 12 height 12
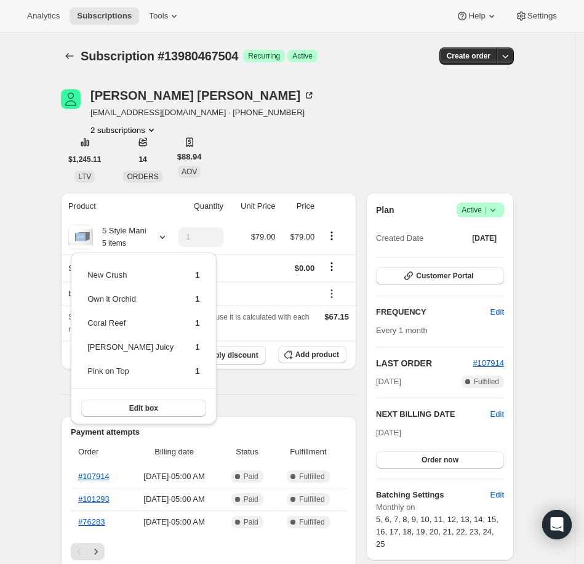
scroll to position [328, 0]
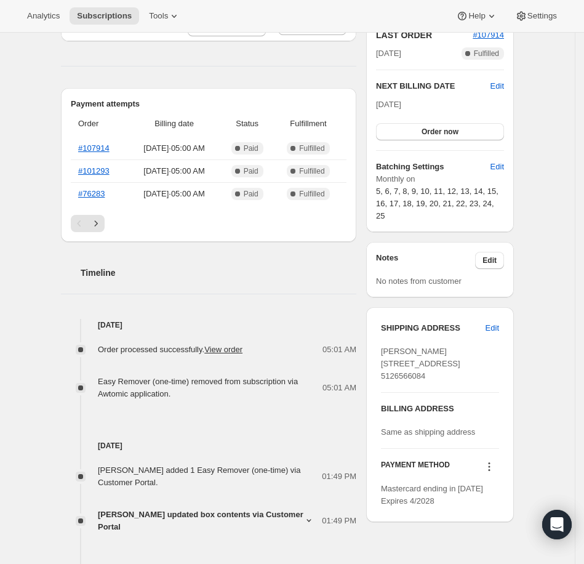
drag, startPoint x: 578, startPoint y: 132, endPoint x: 395, endPoint y: 123, distance: 183.1
click at [574, 142] on div "Subscription #13980467504. This page is ready Subscription #13980467504 Success…" at bounding box center [287, 309] width 575 height 1209
click at [127, 19] on span "Subscriptions" at bounding box center [104, 16] width 55 height 10
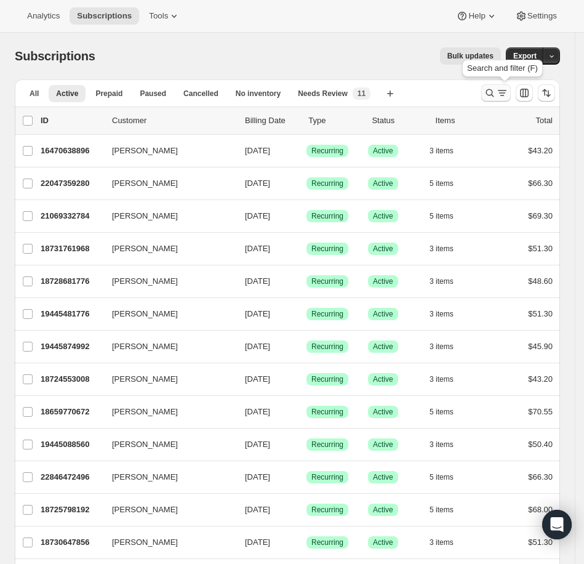
click at [496, 90] on icon "Search and filter results" at bounding box center [490, 93] width 12 height 12
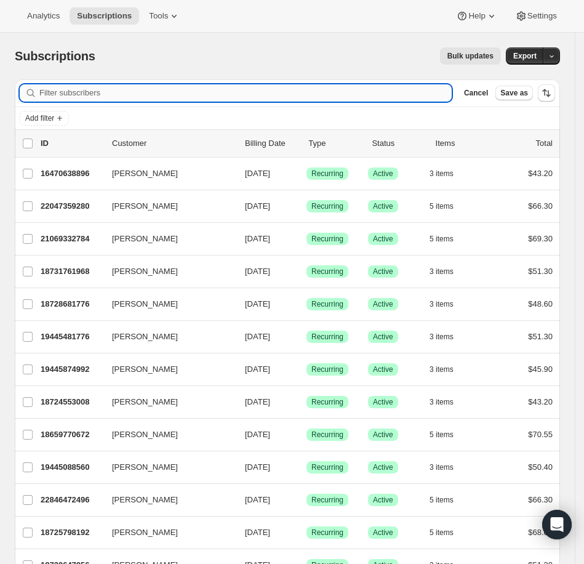
paste input "blondepolkadot86@yahoo.com"
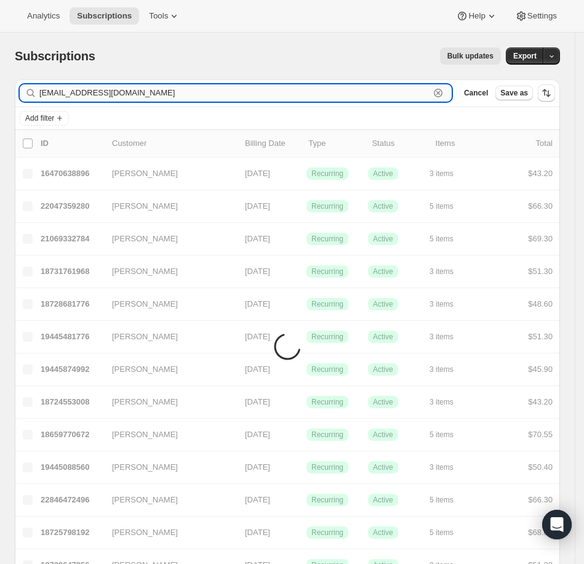
type input "blondepolkadot86@yahoo.com"
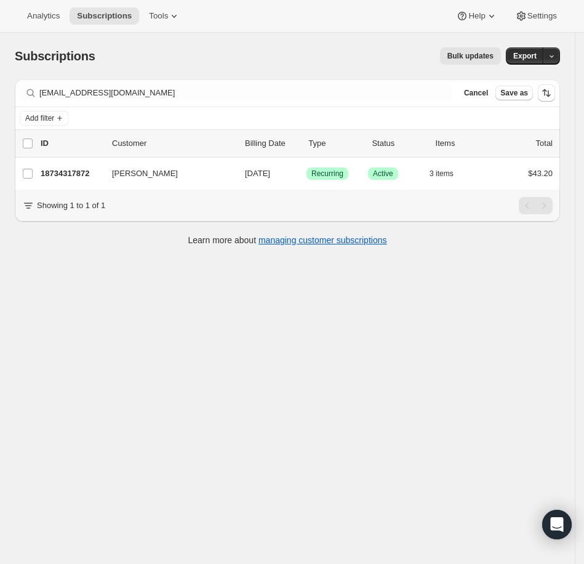
click at [538, 348] on div "Subscriptions. This page is ready Subscriptions Bulk updates More actions Bulk …" at bounding box center [287, 315] width 575 height 564
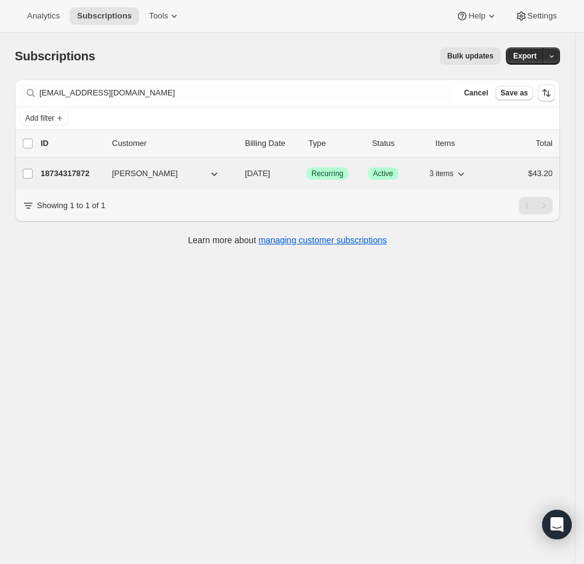
click at [50, 173] on p "18734317872" at bounding box center [72, 173] width 62 height 12
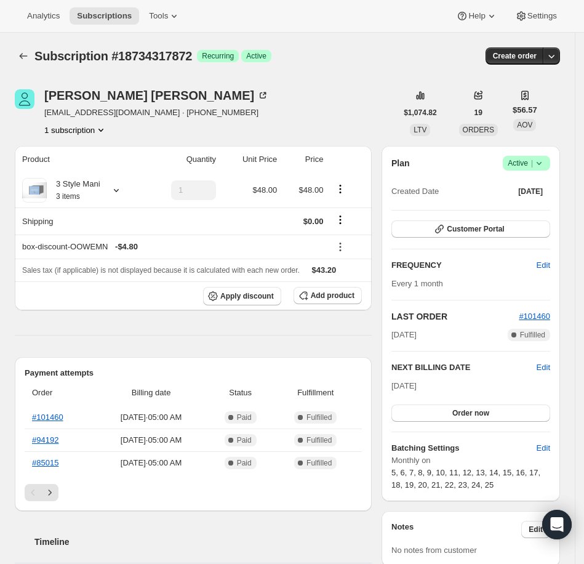
click at [396, 50] on div "Create order" at bounding box center [470, 55] width 179 height 17
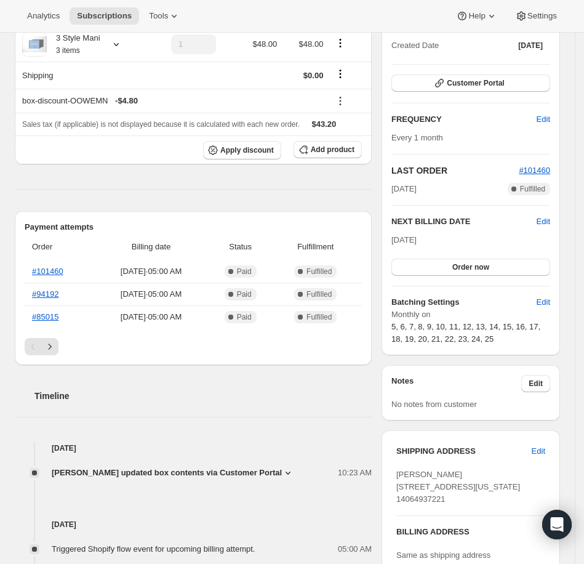
scroll to position [164, 0]
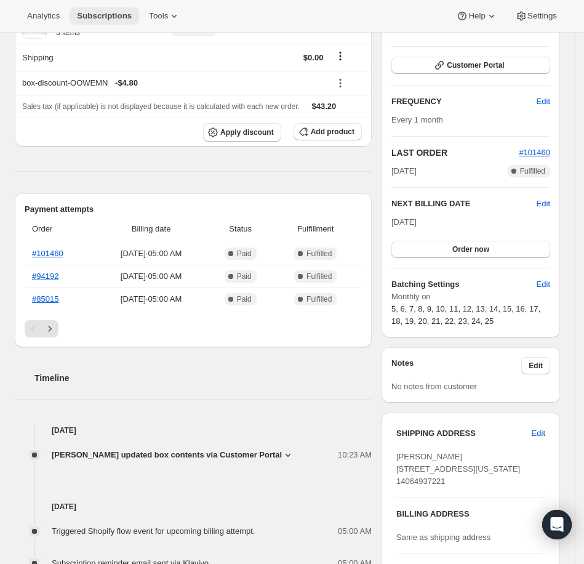
click at [113, 19] on span "Subscriptions" at bounding box center [104, 16] width 55 height 10
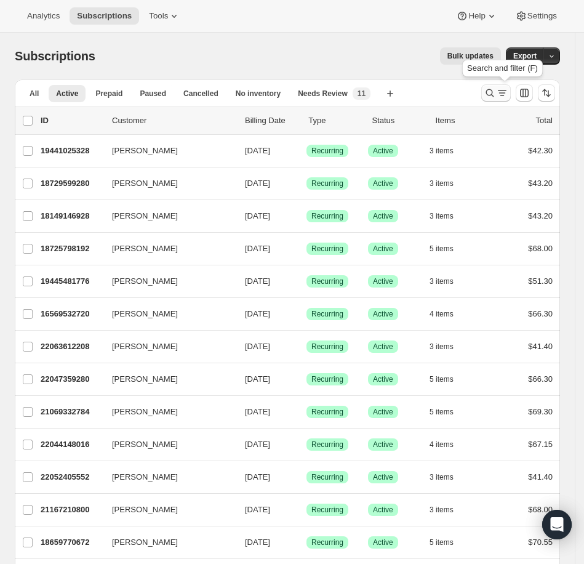
click at [509, 95] on icon "Search and filter results" at bounding box center [502, 93] width 12 height 12
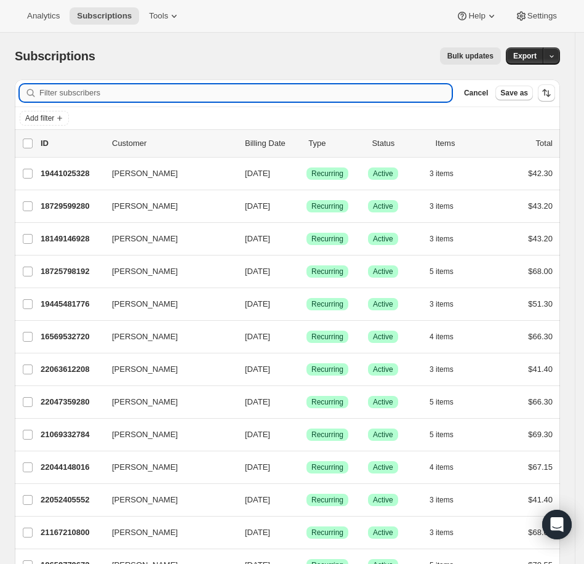
paste input "tahoffer22@gmail.com"
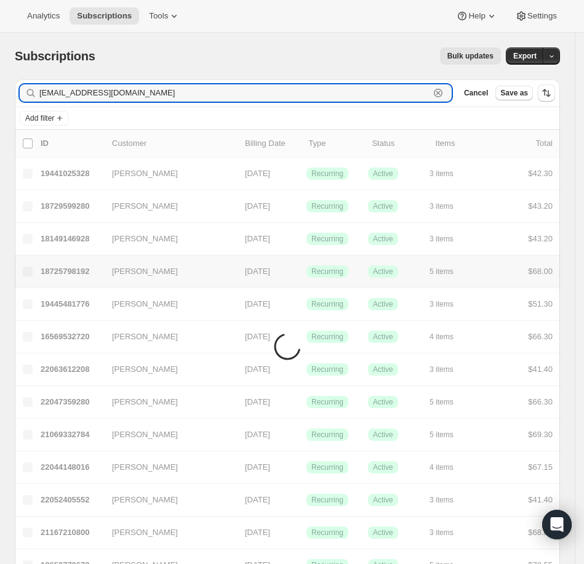
type input "tahoffer22@gmail.com"
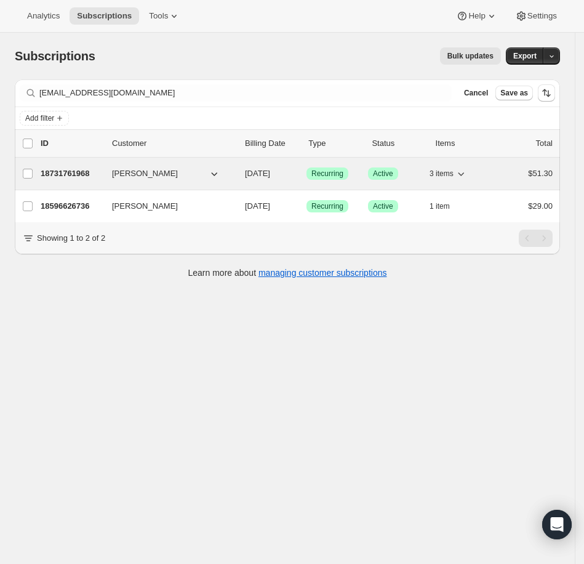
click at [55, 173] on p "18731761968" at bounding box center [72, 173] width 62 height 12
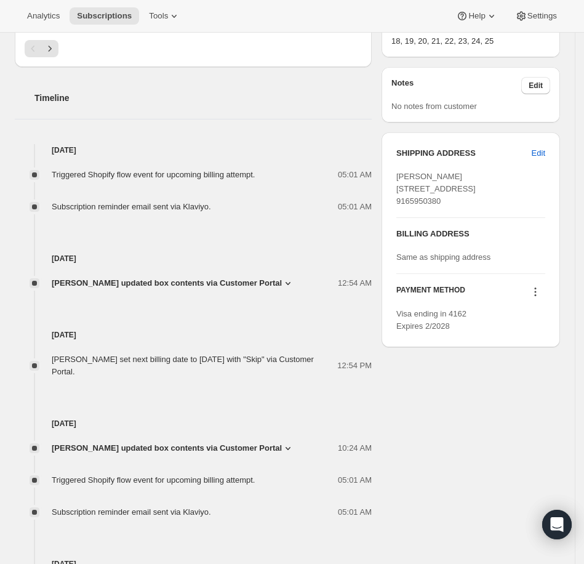
scroll to position [417, 0]
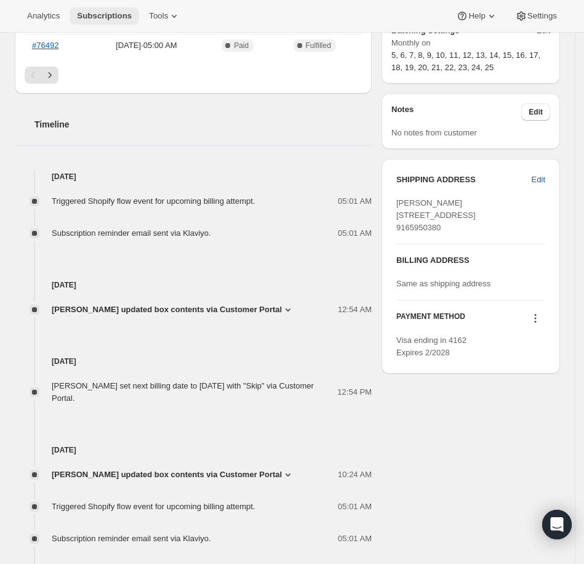
click at [93, 16] on span "Subscriptions" at bounding box center [104, 16] width 55 height 10
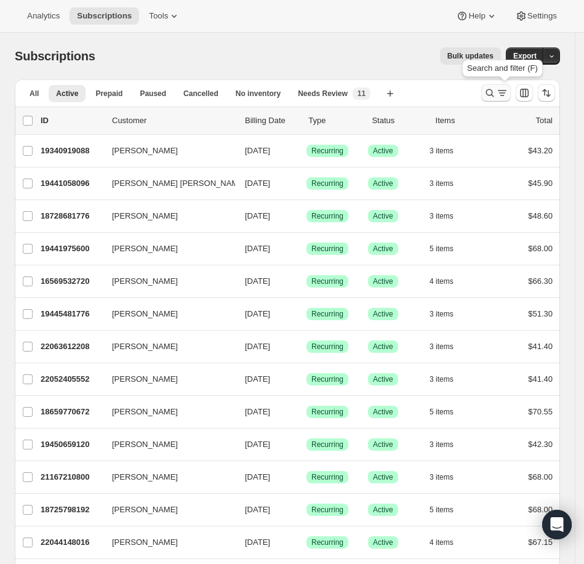
click at [507, 89] on icon "Search and filter results" at bounding box center [502, 93] width 12 height 12
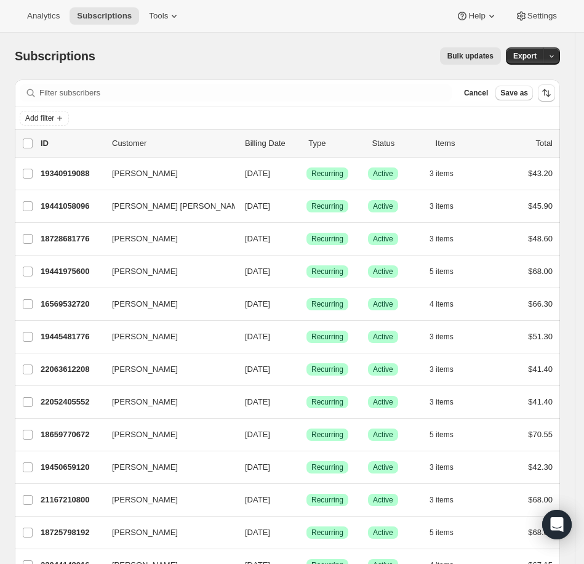
click at [54, 110] on div "Add filter" at bounding box center [287, 118] width 545 height 22
click at [50, 116] on span "Add filter" at bounding box center [39, 118] width 29 height 10
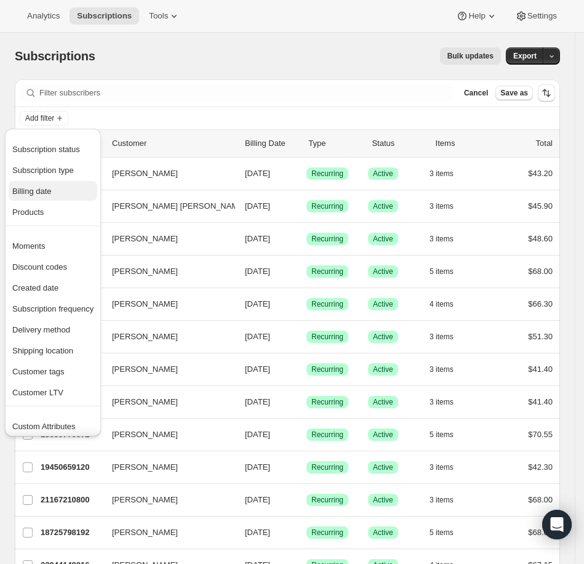
click at [58, 201] on button "Billing date" at bounding box center [53, 191] width 89 height 20
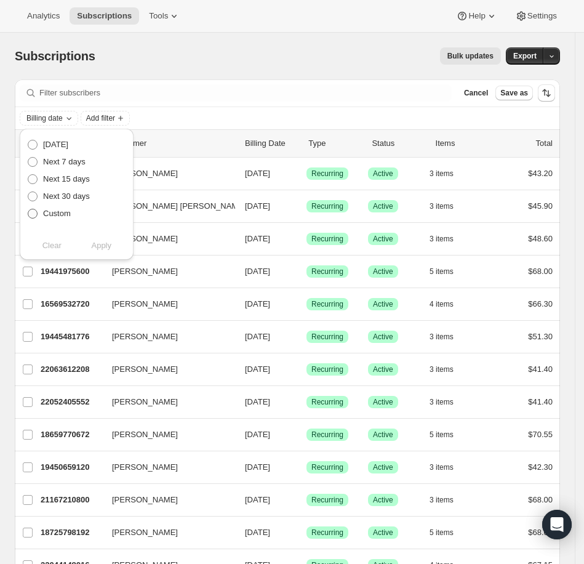
click at [55, 210] on span "Custom" at bounding box center [57, 213] width 28 height 9
click at [28, 209] on input "Custom" at bounding box center [28, 209] width 1 height 1
radio input "true"
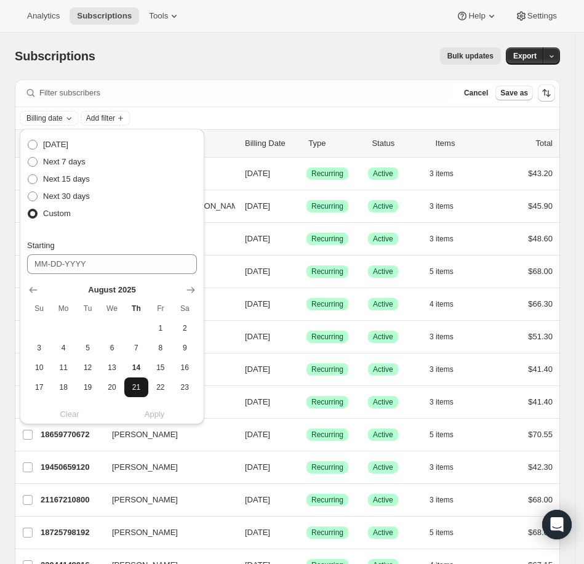
click at [140, 382] on span "21" at bounding box center [136, 387] width 14 height 10
type input "08-21-2025"
click at [142, 390] on span "21" at bounding box center [136, 387] width 14 height 10
click at [124, 377] on button "21" at bounding box center [136, 387] width 24 height 20
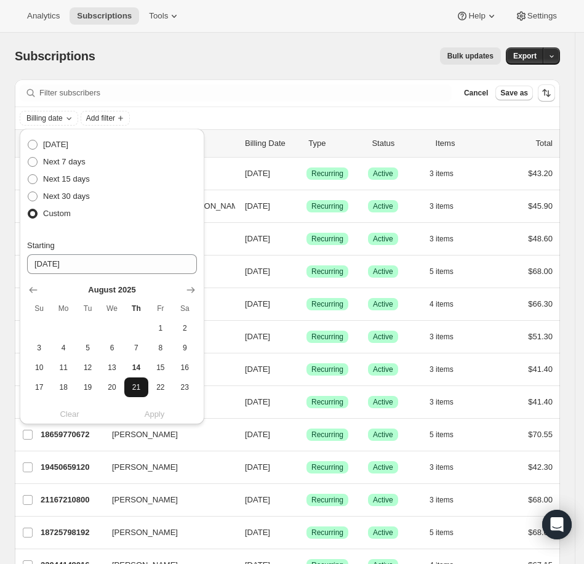
click at [135, 385] on span "21" at bounding box center [136, 387] width 14 height 10
click at [217, 55] on div "Bulk updates" at bounding box center [305, 55] width 391 height 17
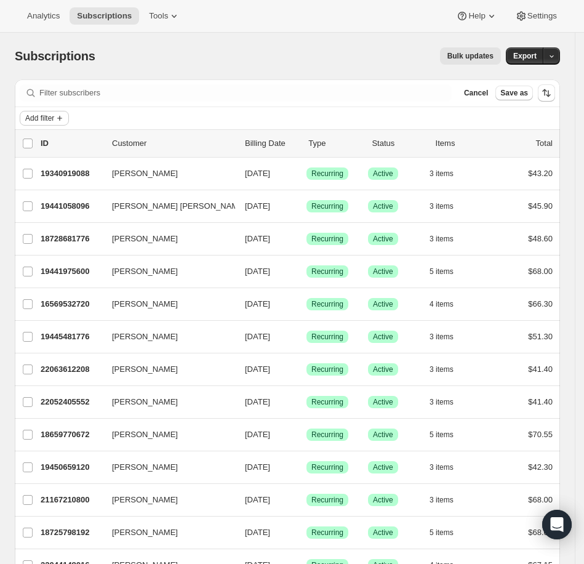
click at [47, 121] on span "Add filter" at bounding box center [39, 118] width 29 height 10
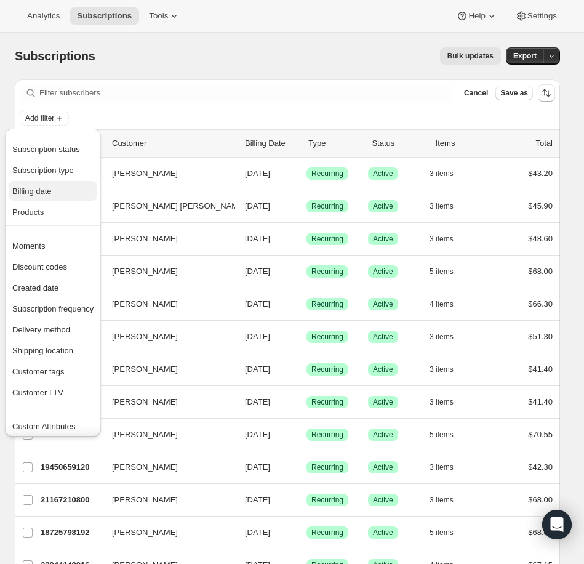
click at [51, 192] on span "Billing date" at bounding box center [31, 191] width 39 height 9
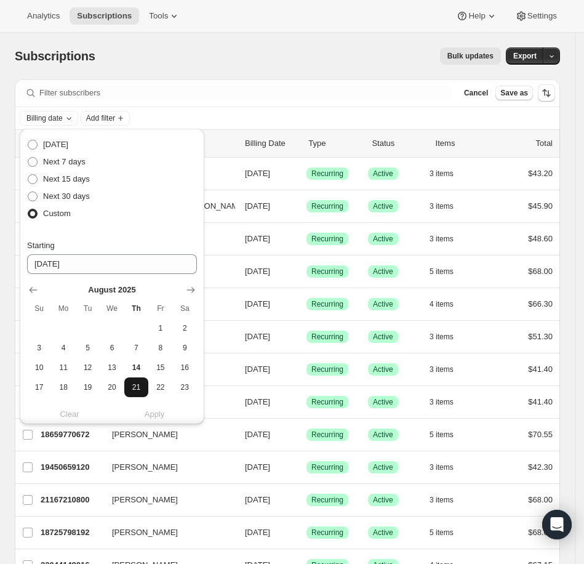
click at [135, 387] on span "21" at bounding box center [136, 387] width 14 height 10
click at [191, 295] on icon "Show next month, September 2025" at bounding box center [191, 290] width 12 height 12
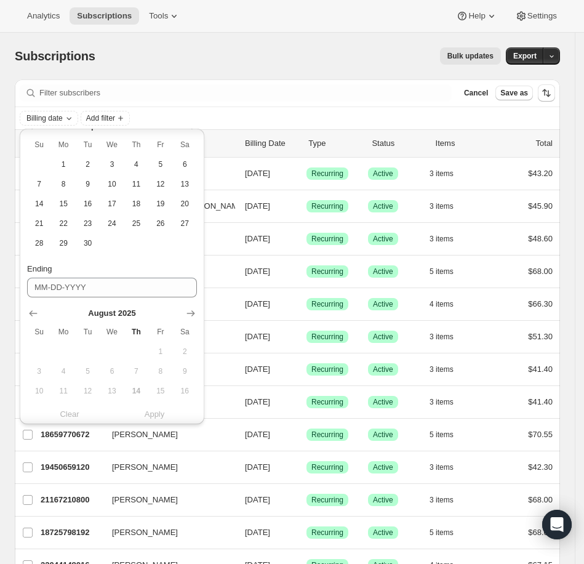
scroll to position [247, 0]
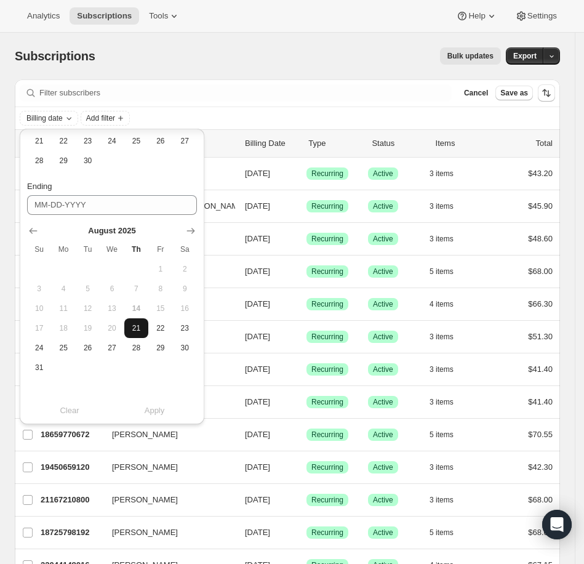
click at [139, 326] on span "21" at bounding box center [136, 328] width 14 height 10
type input "08-21-2025"
click at [150, 404] on span "Apply" at bounding box center [155, 410] width 20 height 12
click at [243, 47] on div "Bulk updates" at bounding box center [305, 55] width 391 height 17
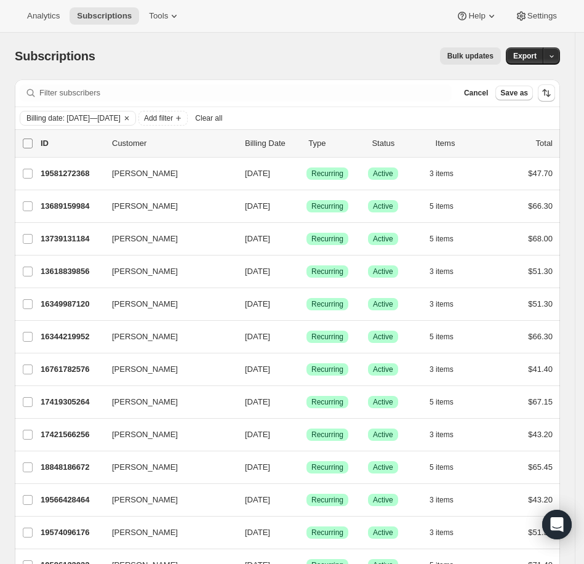
click at [28, 140] on input "0 selected" at bounding box center [28, 144] width 10 height 10
checkbox input "true"
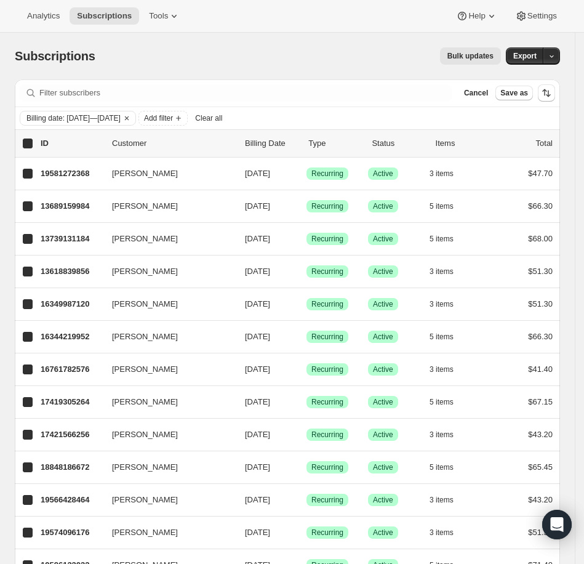
checkbox input "true"
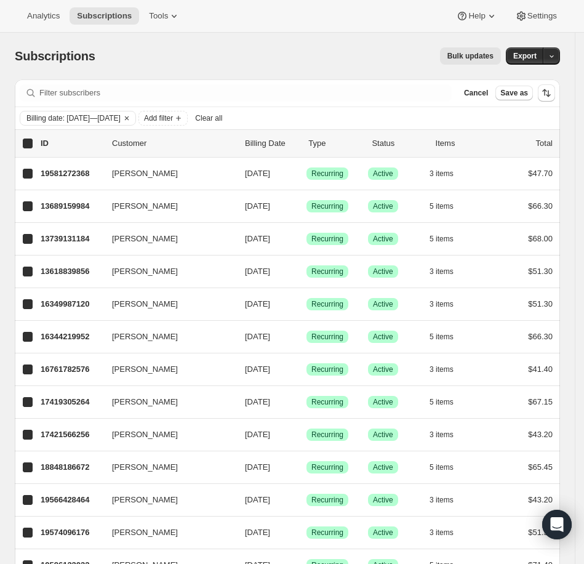
checkbox input "true"
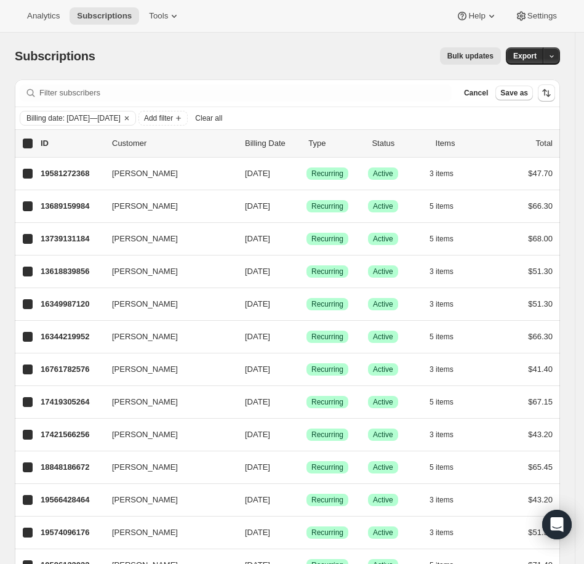
checkbox input "true"
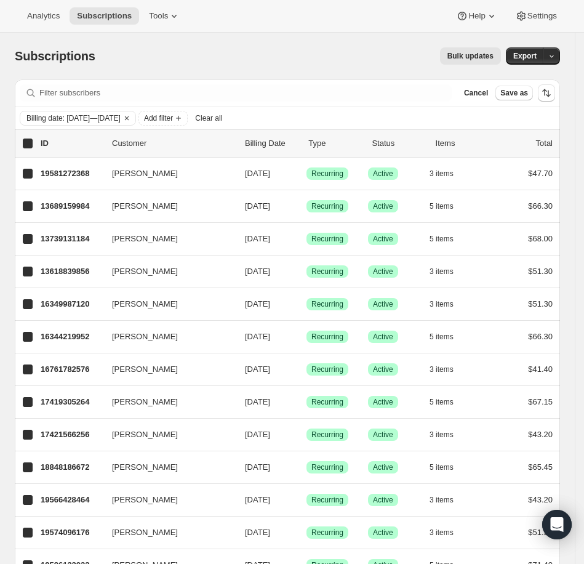
checkbox input "true"
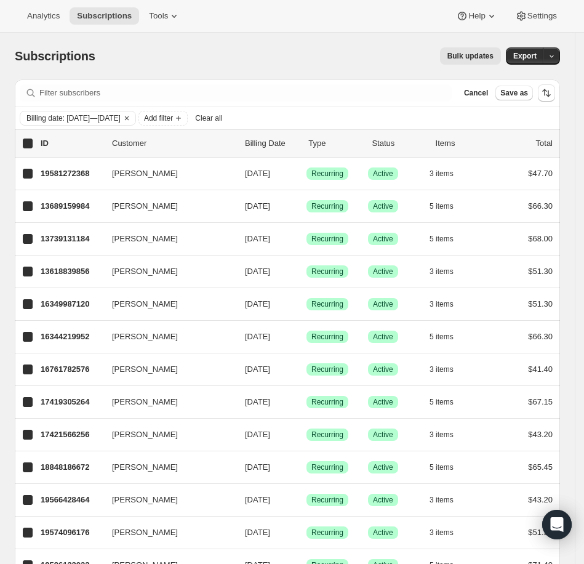
checkbox input "true"
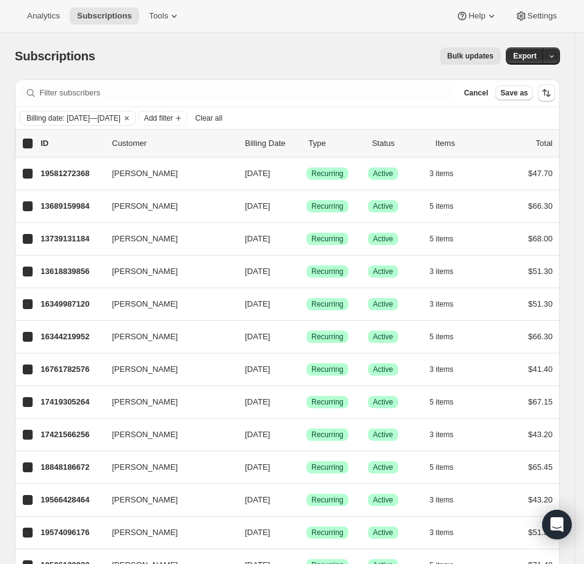
checkbox input "true"
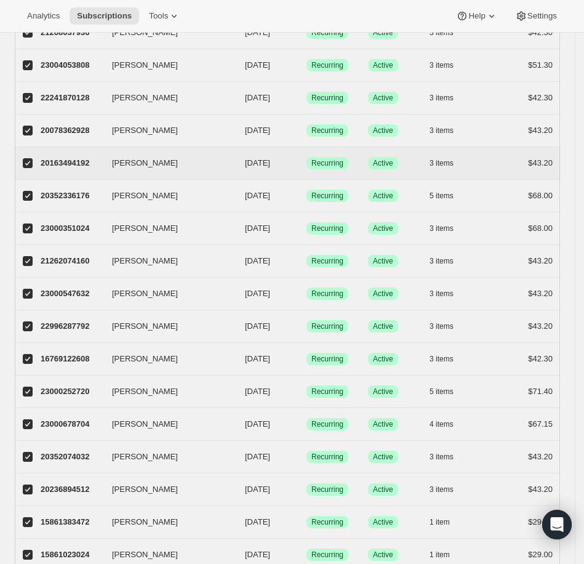
scroll to position [0, 0]
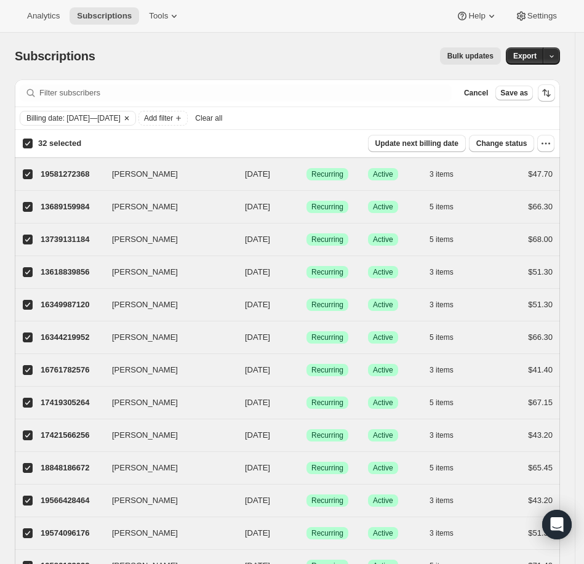
click at [121, 115] on span "Billing date: Aug 21, 2025—Aug 21, 2025" at bounding box center [73, 118] width 94 height 10
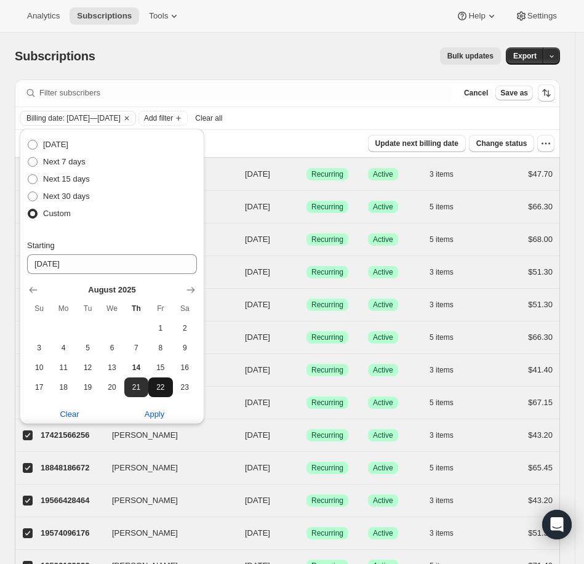
click at [167, 379] on button "22" at bounding box center [160, 387] width 24 height 20
type input "08-22-2025"
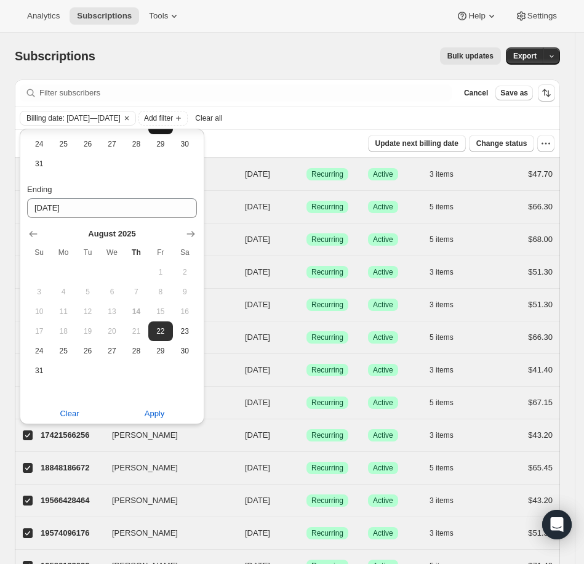
scroll to position [267, 0]
click at [162, 315] on button "15" at bounding box center [160, 309] width 24 height 20
click at [152, 412] on span "Apply" at bounding box center [155, 410] width 20 height 12
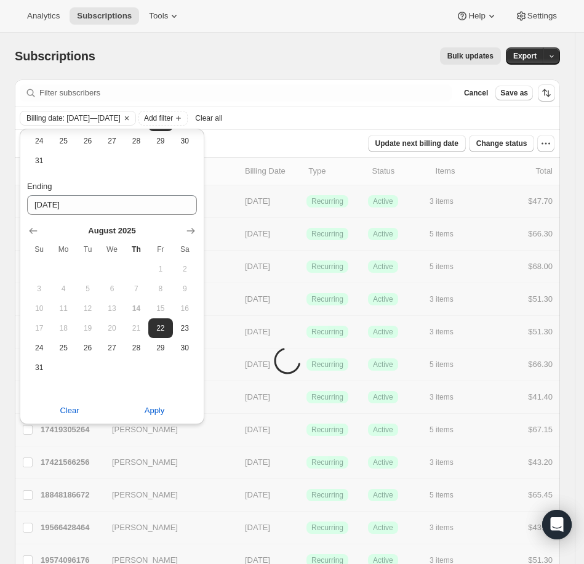
checkbox input "false"
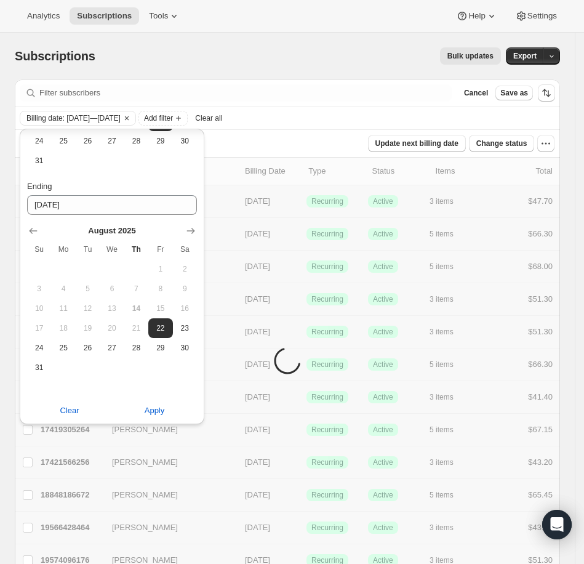
checkbox input "false"
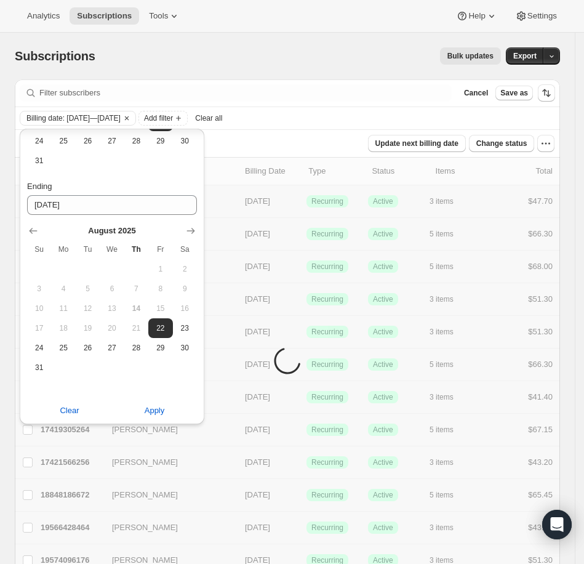
checkbox input "false"
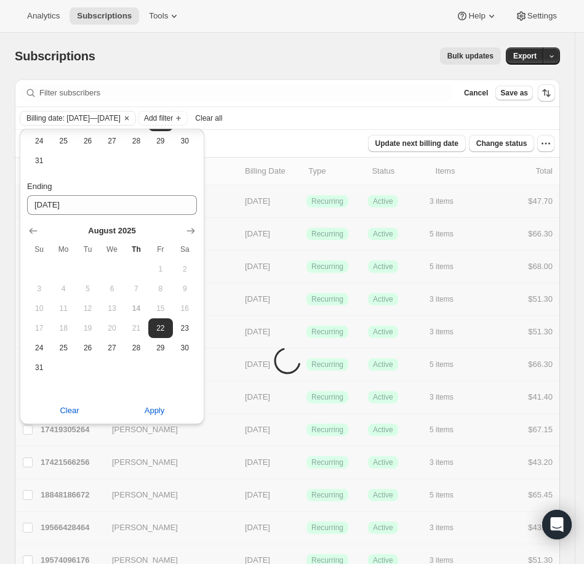
checkbox input "false"
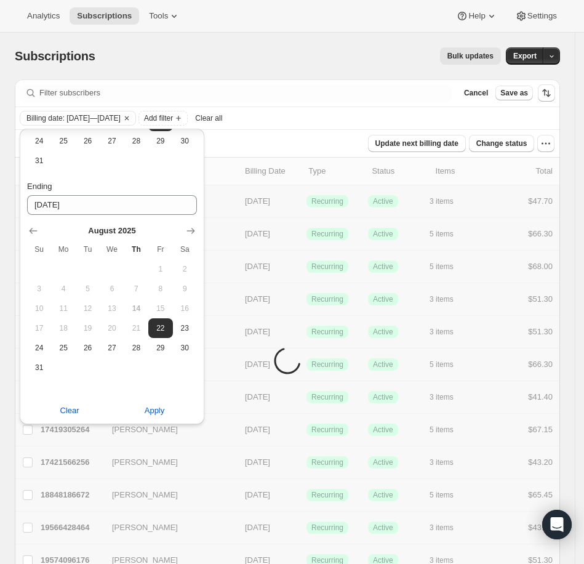
checkbox input "false"
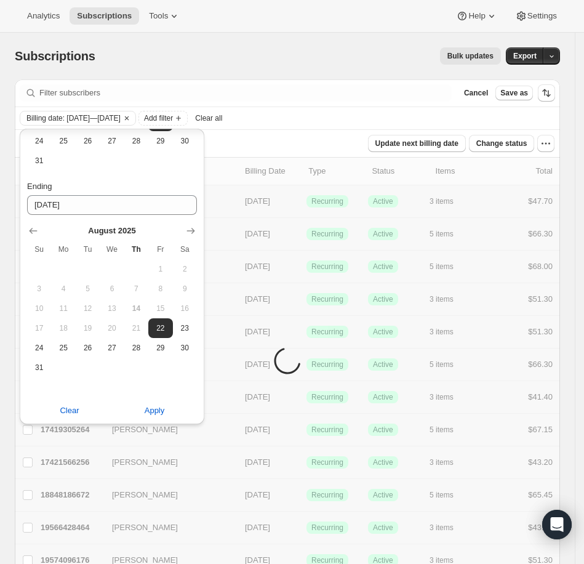
checkbox input "false"
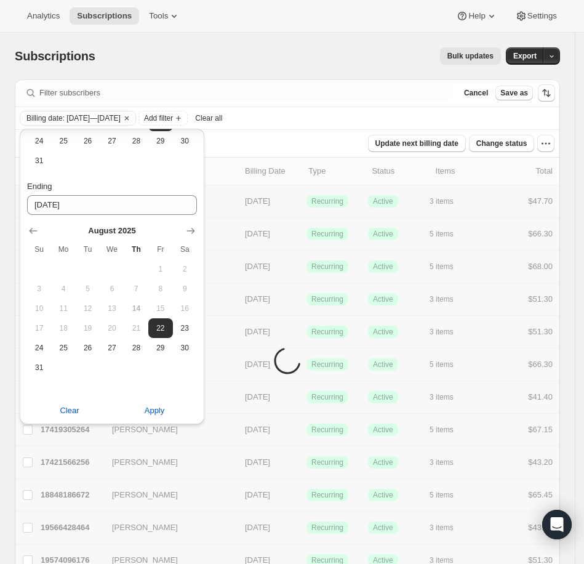
checkbox input "false"
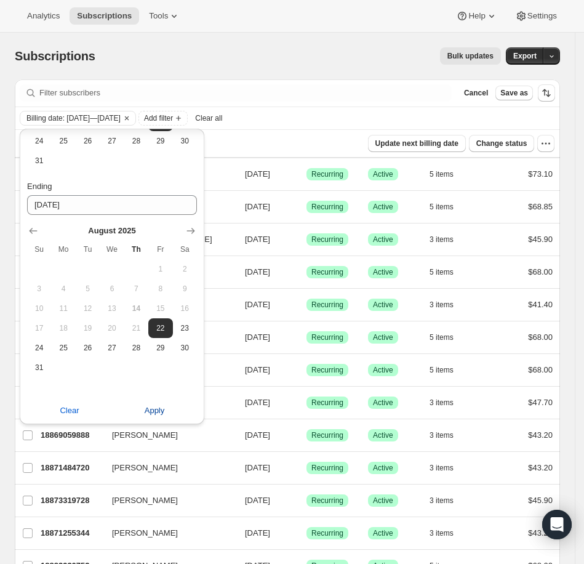
click at [158, 402] on button "Apply" at bounding box center [155, 411] width 100 height 20
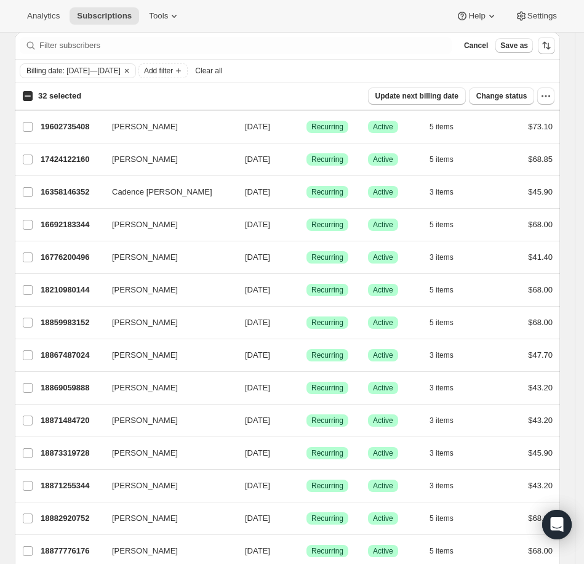
scroll to position [0, 0]
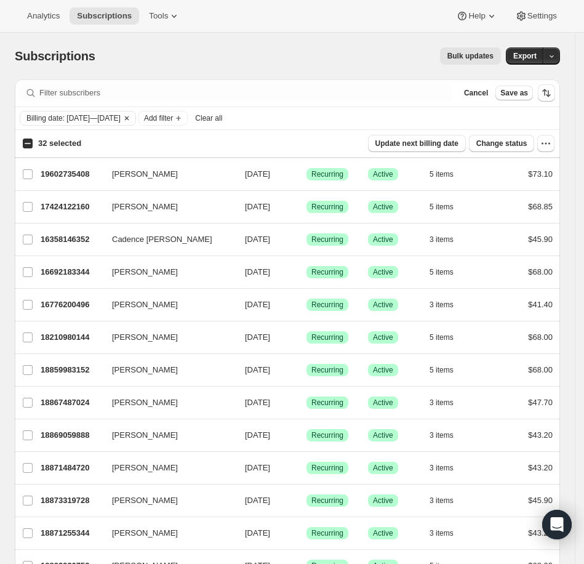
click at [121, 113] on span "Billing date: Aug 22, 2025—Aug 22, 2025" at bounding box center [73, 118] width 94 height 10
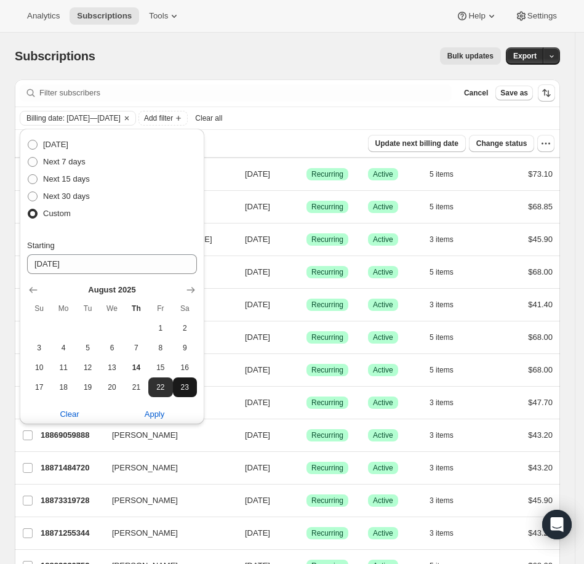
click at [173, 387] on button "23" at bounding box center [185, 387] width 24 height 20
type input "08-23-2025"
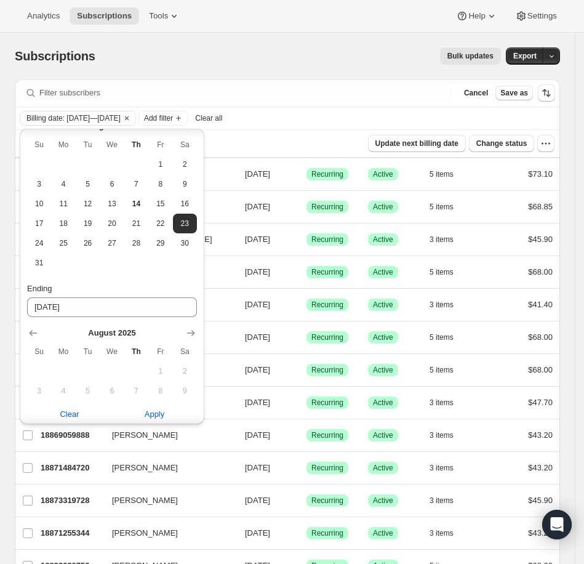
scroll to position [267, 0]
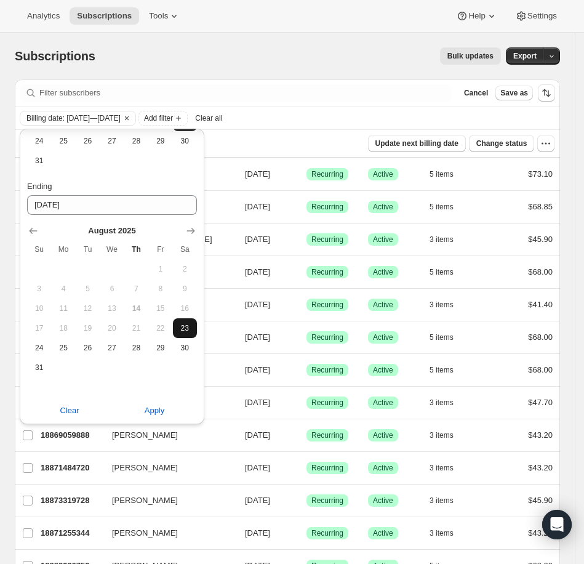
click at [185, 328] on span "23" at bounding box center [185, 328] width 14 height 10
click at [147, 409] on span "Apply" at bounding box center [155, 410] width 20 height 12
click at [145, 411] on span "Apply" at bounding box center [155, 410] width 20 height 12
click at [166, 409] on button "Apply" at bounding box center [155, 411] width 100 height 20
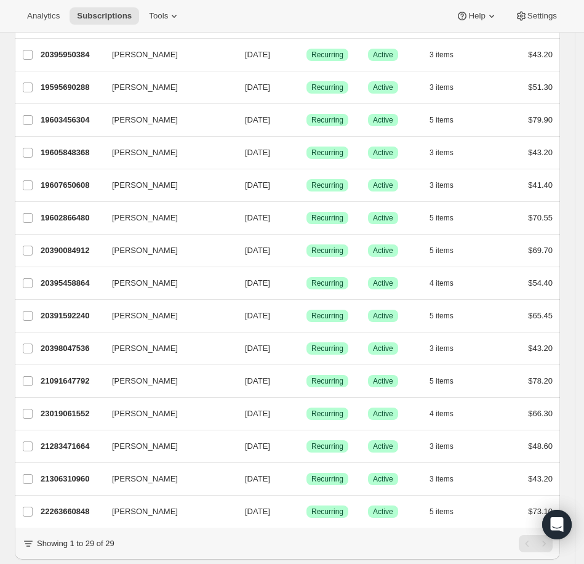
scroll to position [622, 0]
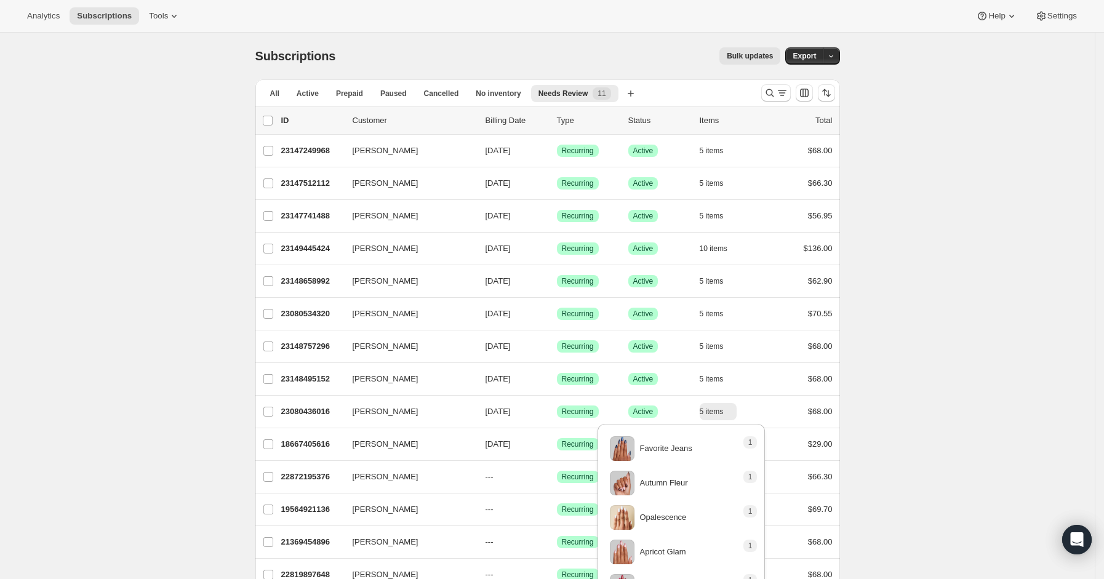
scroll to position [164, 0]
